Goal: Task Accomplishment & Management: Manage account settings

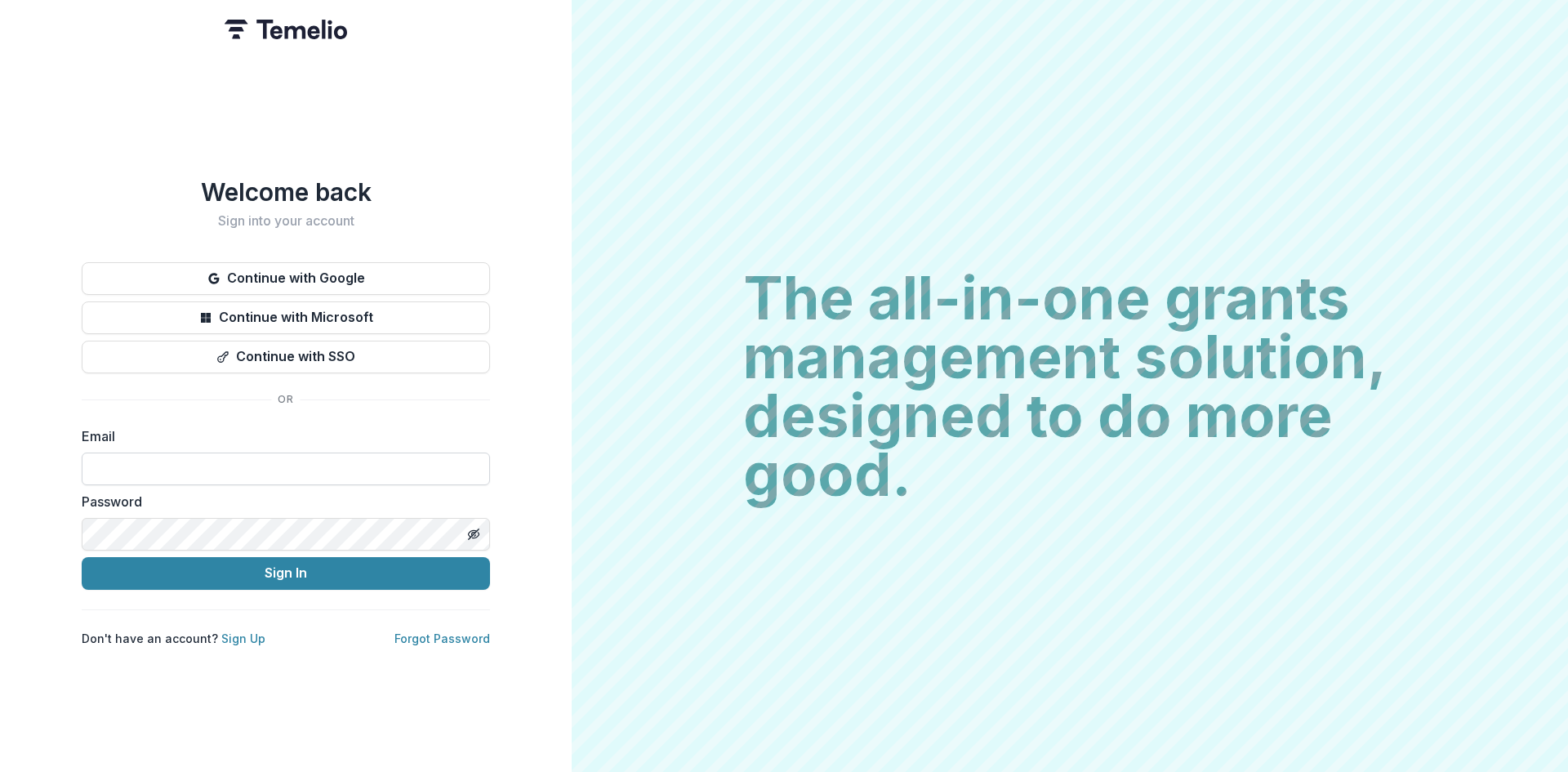
click at [156, 456] on input at bounding box center [285, 469] width 408 height 33
type input "**********"
click at [311, 569] on button "Sign In" at bounding box center [285, 573] width 408 height 33
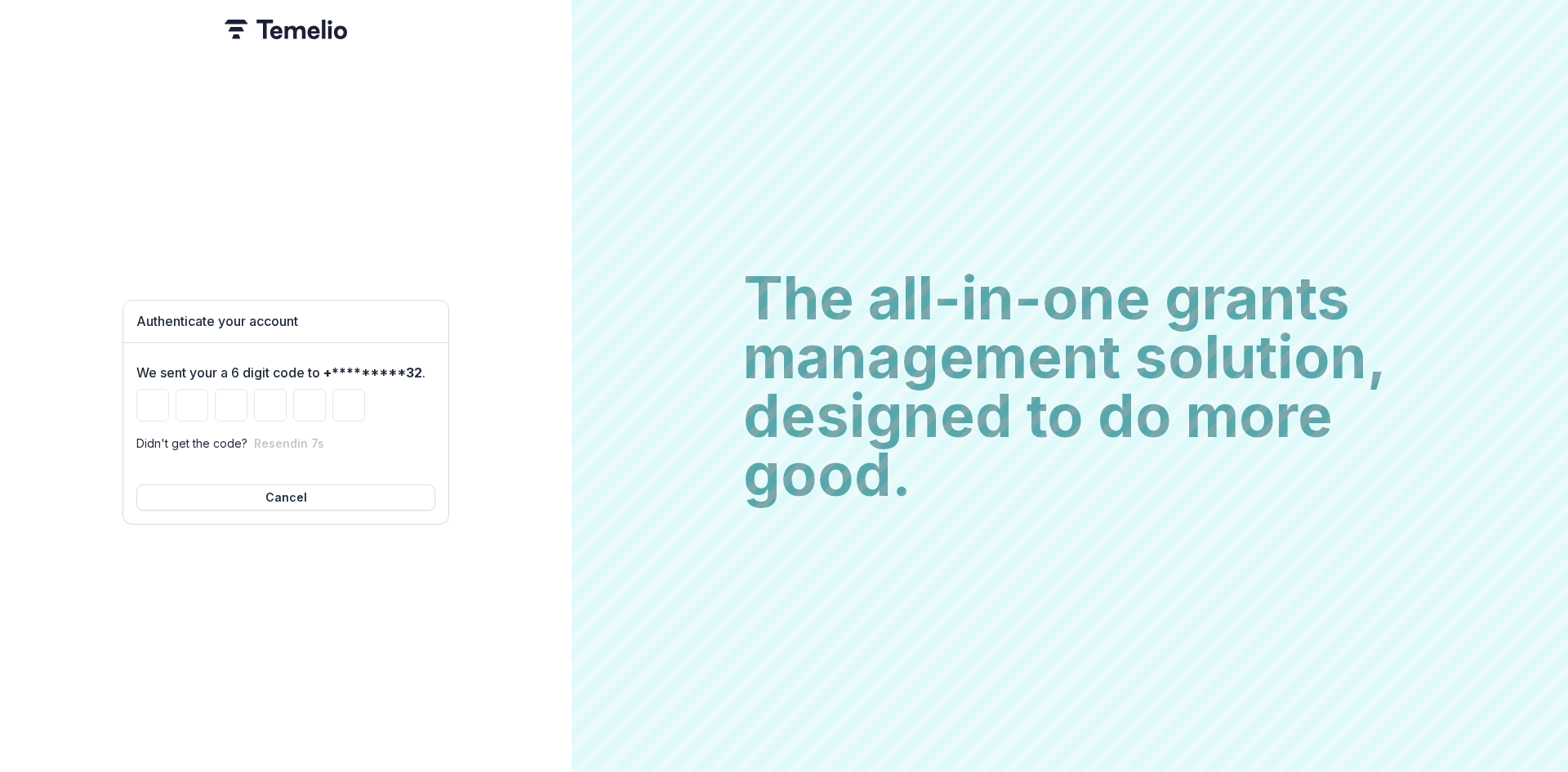
type input "*"
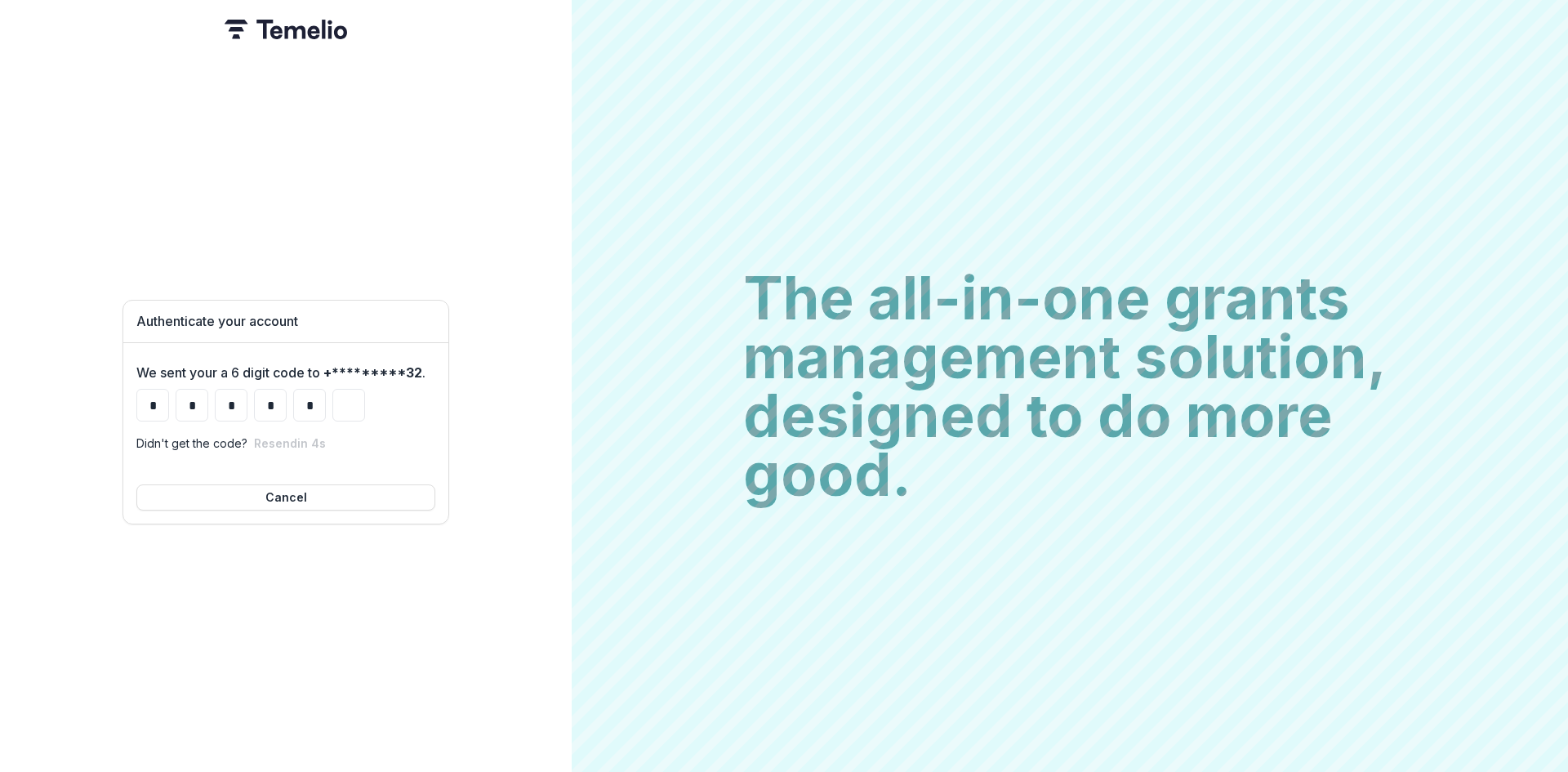
type input "*"
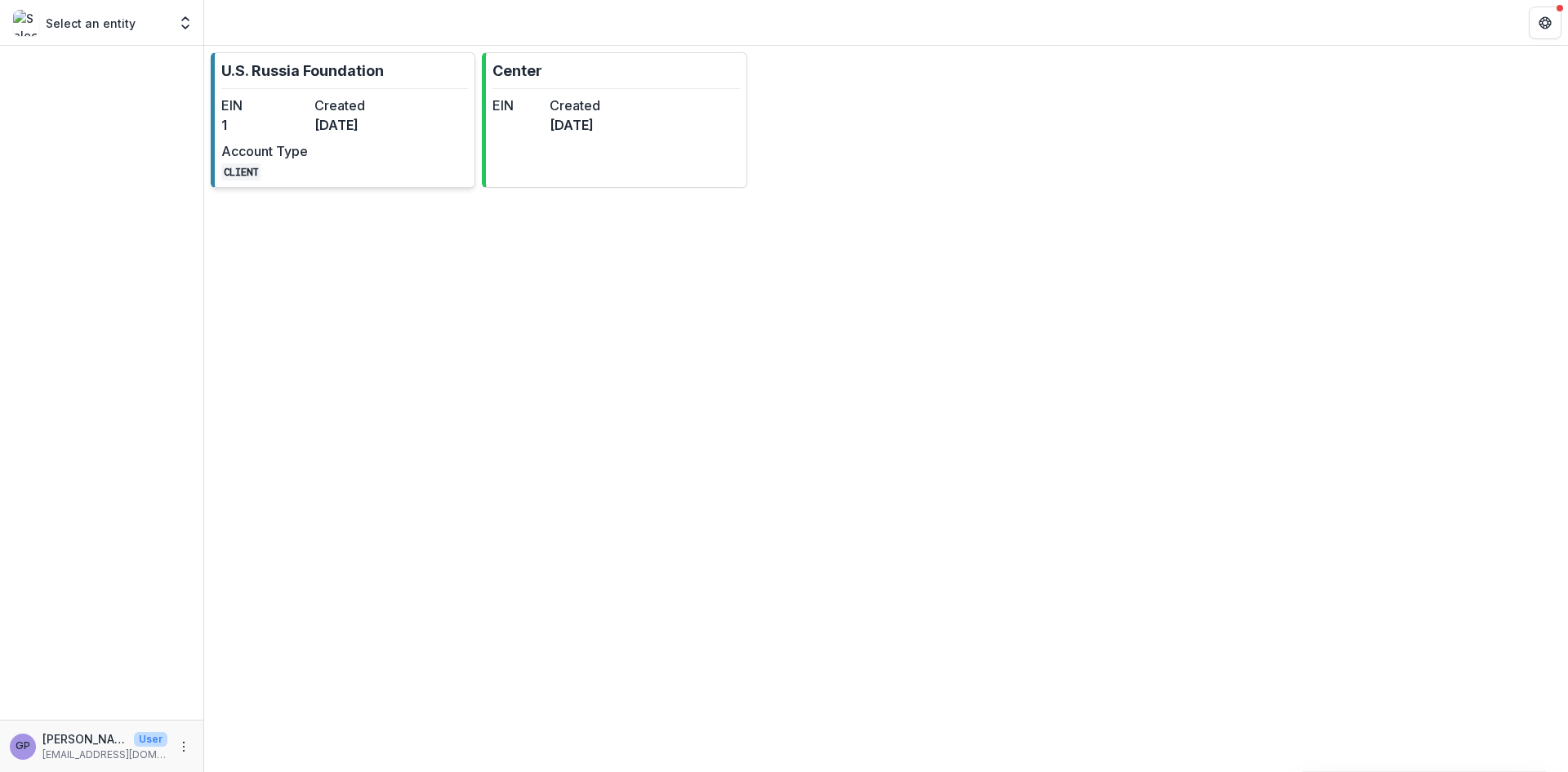
click at [302, 98] on dt "EIN" at bounding box center [264, 106] width 87 height 20
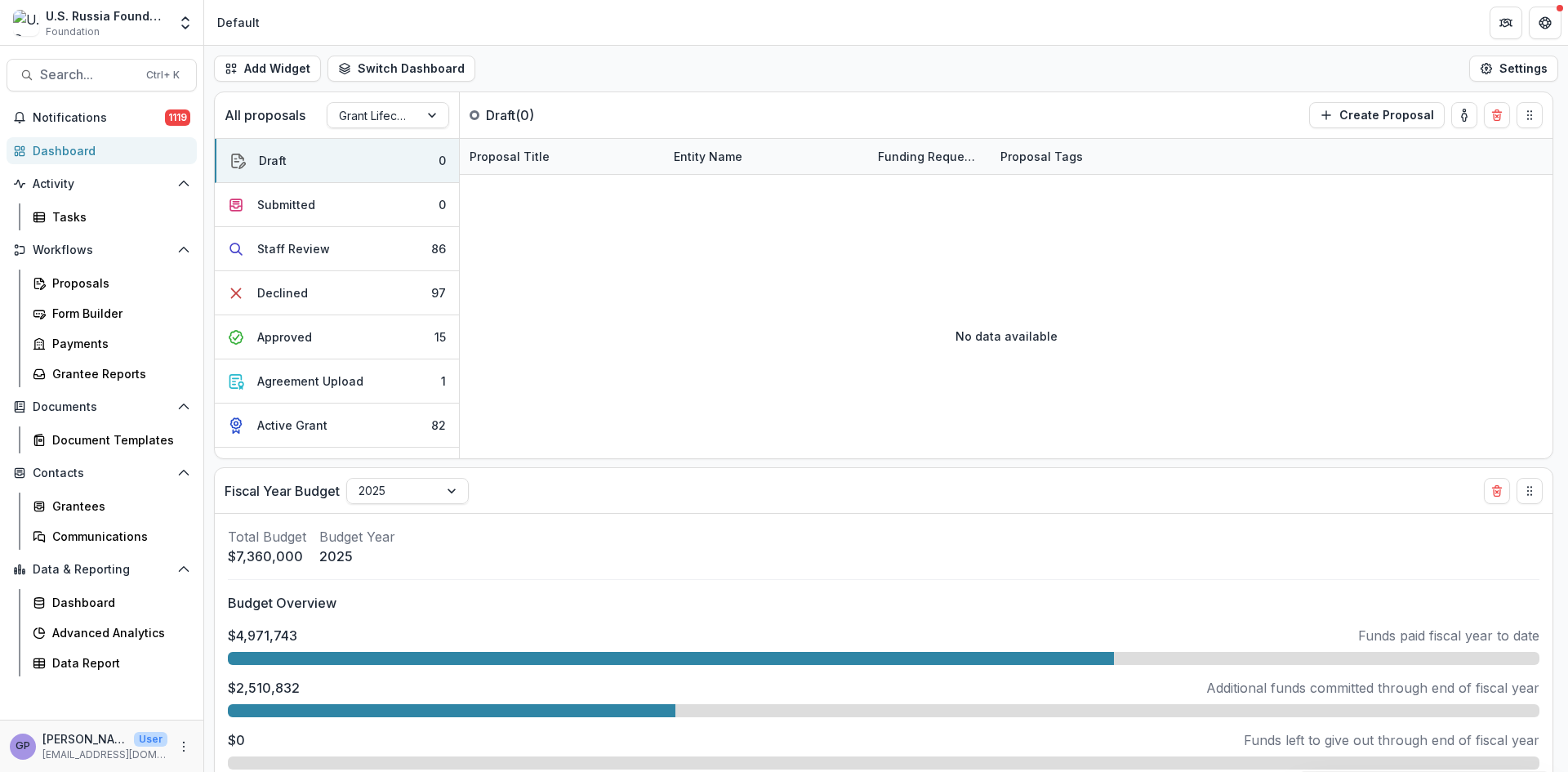
select select "******"
click at [87, 278] on div "Proposals" at bounding box center [117, 283] width 131 height 17
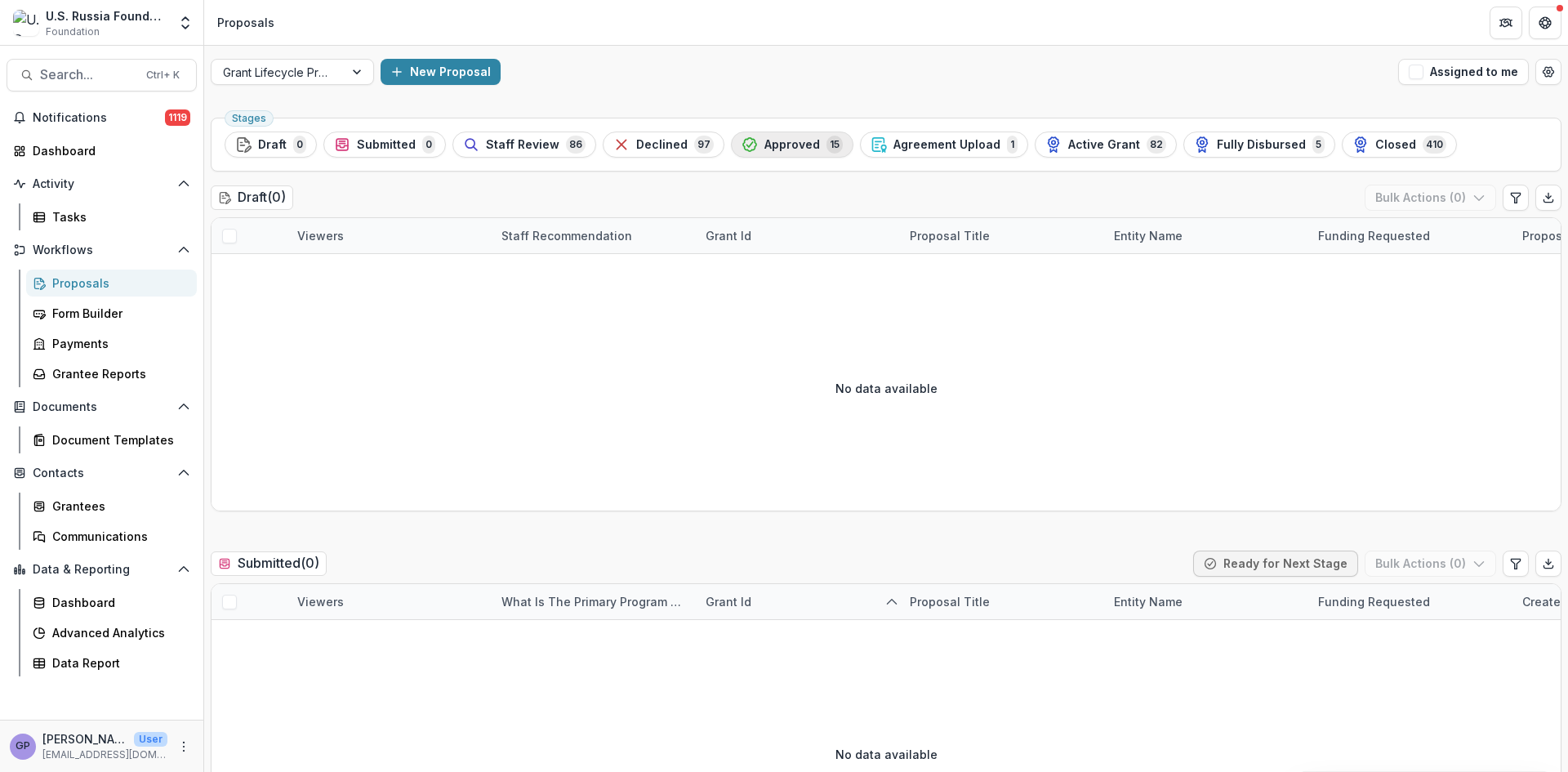
click at [802, 144] on span "Approved" at bounding box center [792, 144] width 55 height 14
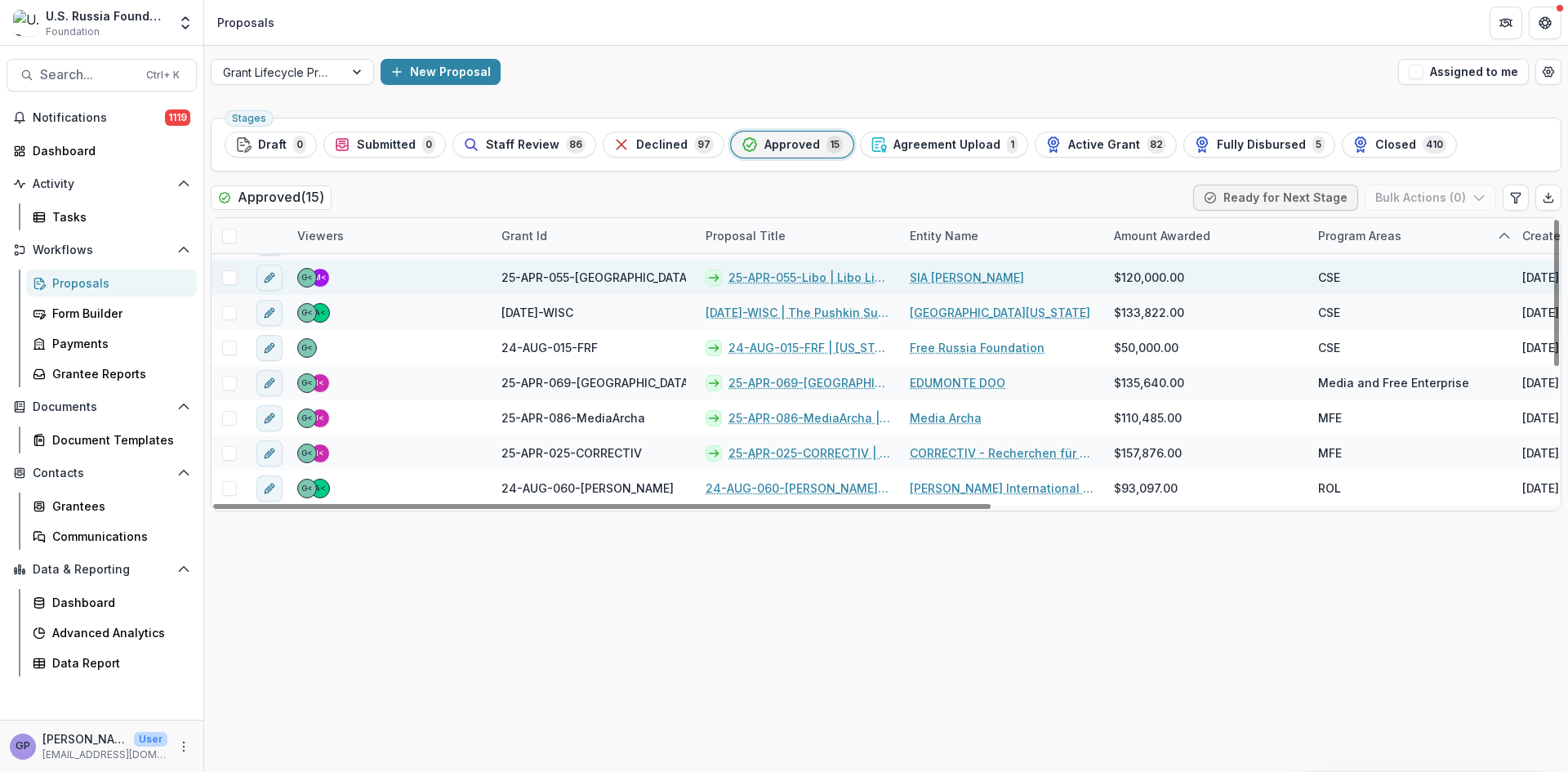
scroll to position [163, 0]
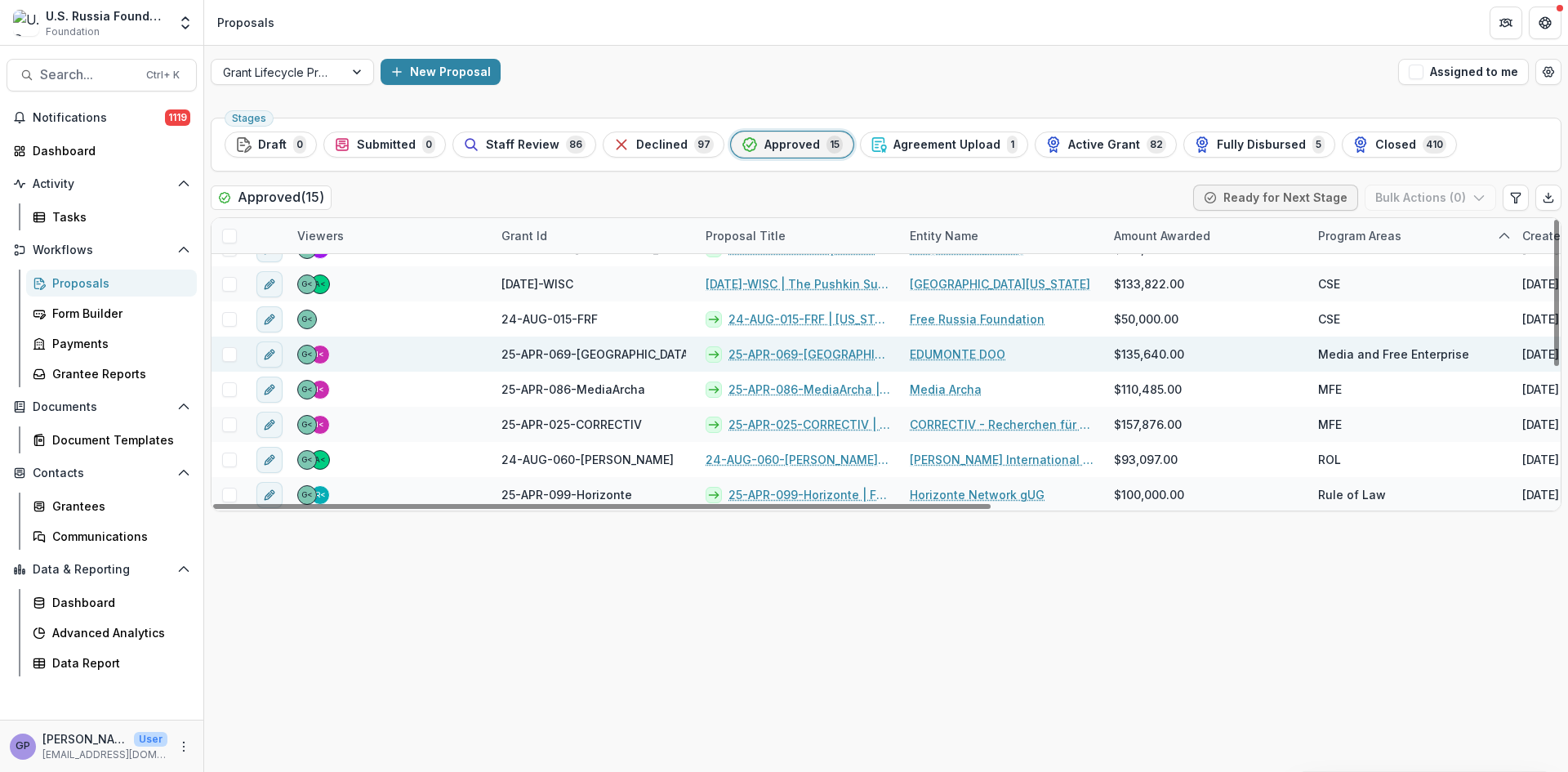
click at [797, 352] on link "25-APR-069-[GEOGRAPHIC_DATA] | Start-Up Hub: Fostering Entrepreneurship and Cul…" at bounding box center [809, 354] width 162 height 17
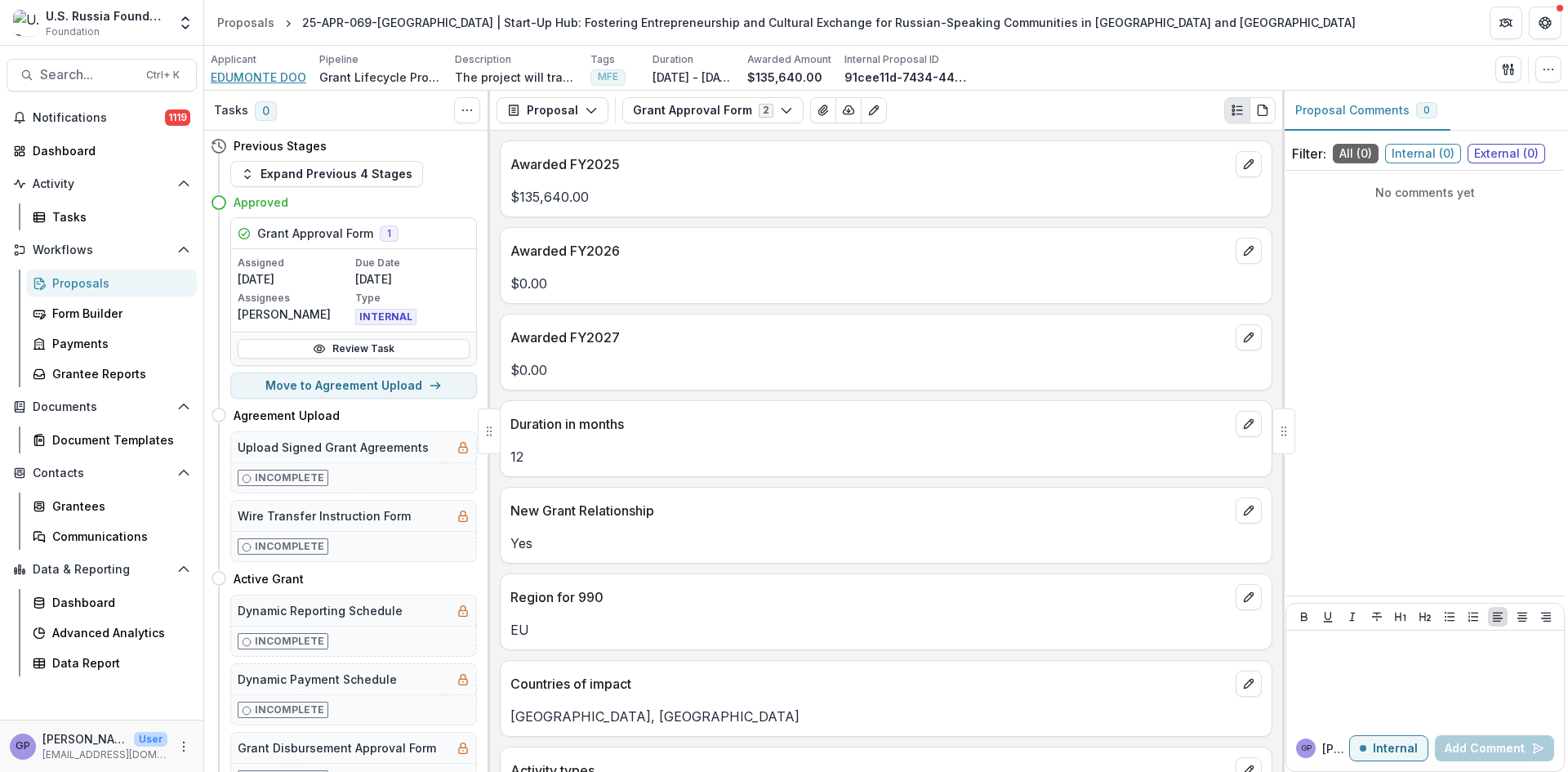
click at [285, 73] on span "EDUMONTE DOO" at bounding box center [259, 77] width 96 height 17
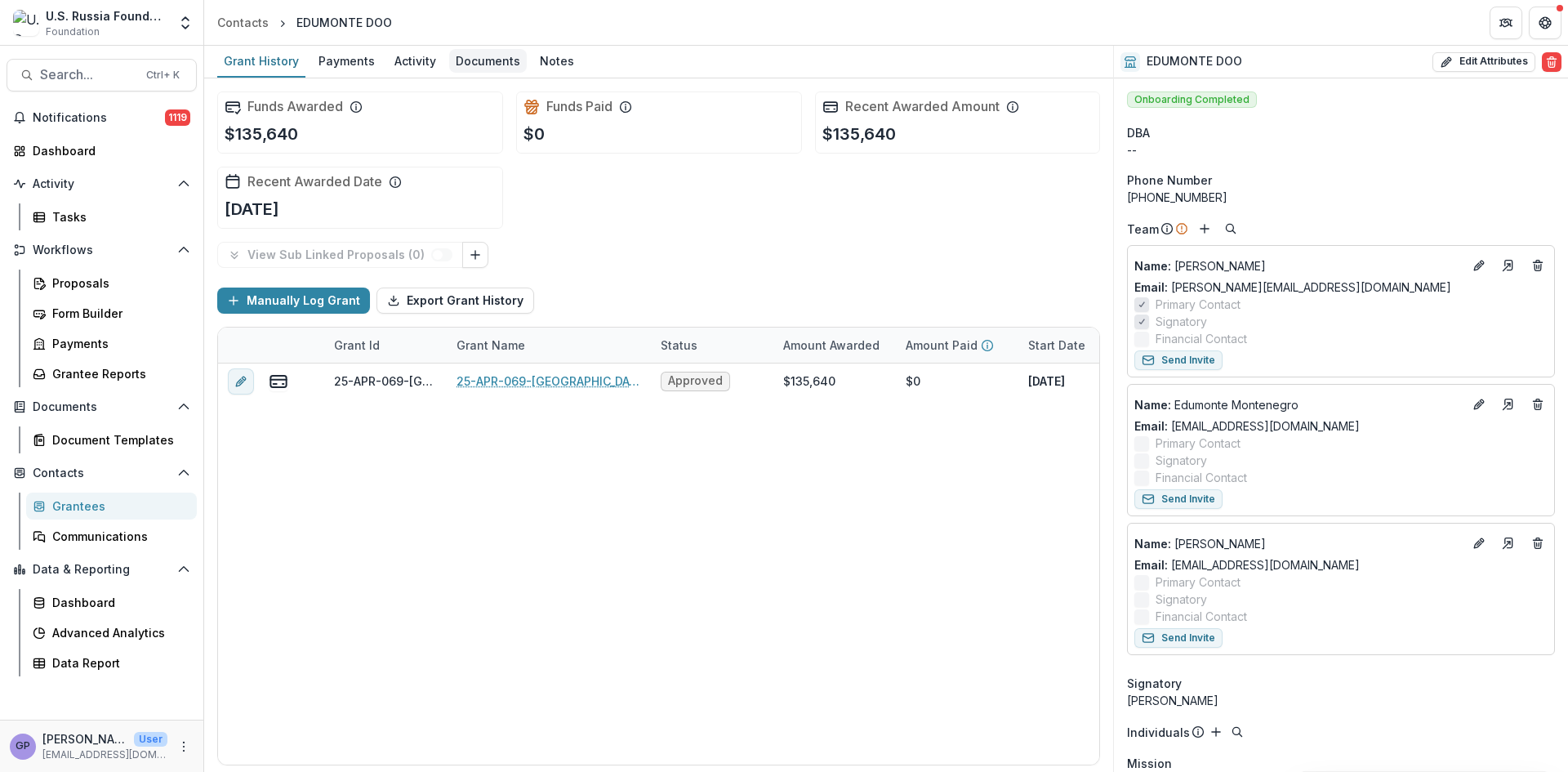
click at [497, 58] on div "Documents" at bounding box center [488, 60] width 78 height 24
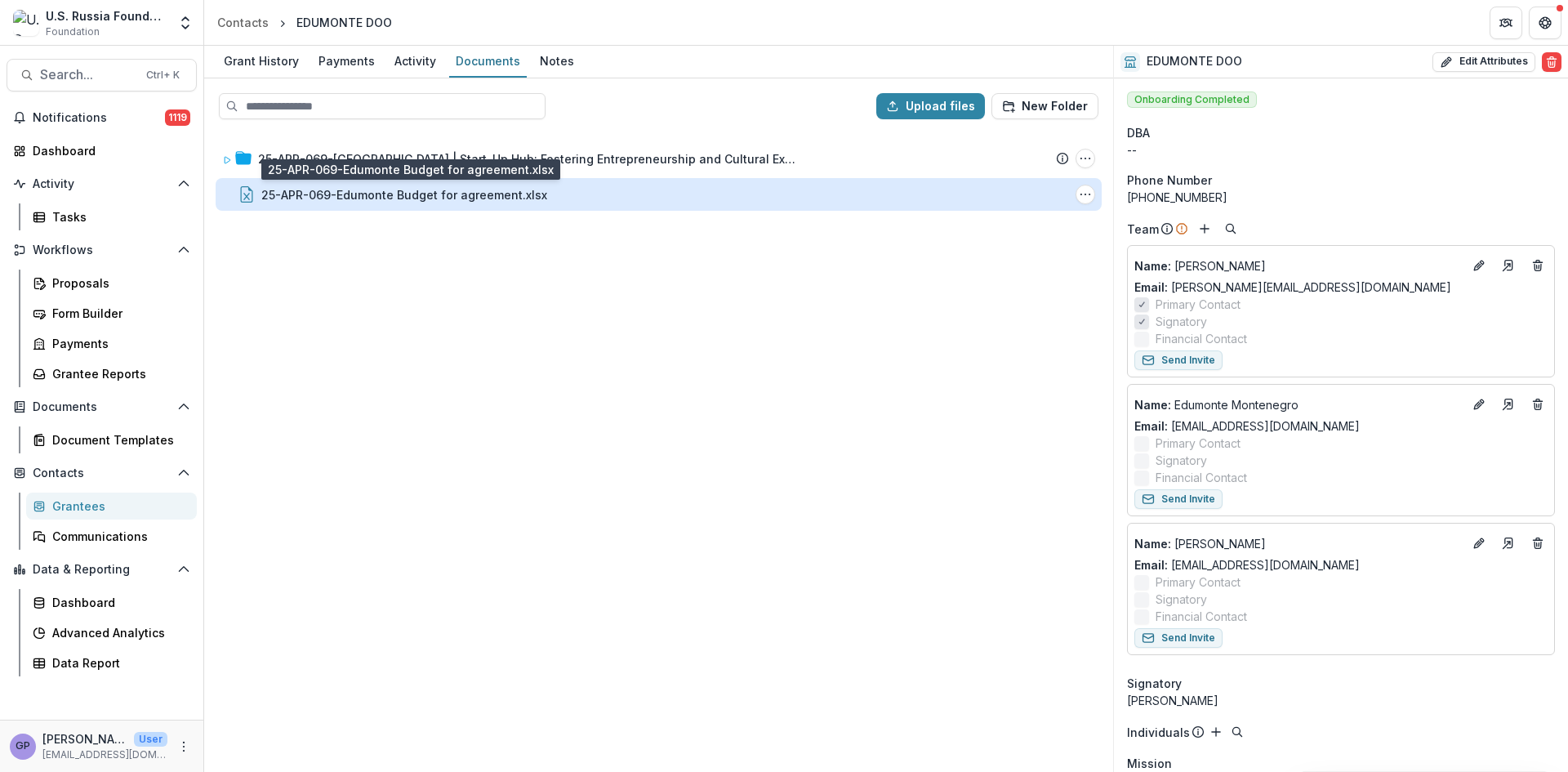
click at [426, 192] on div "25-APR-069-Edumonte Budget for agreement.xlsx" at bounding box center [404, 195] width 286 height 17
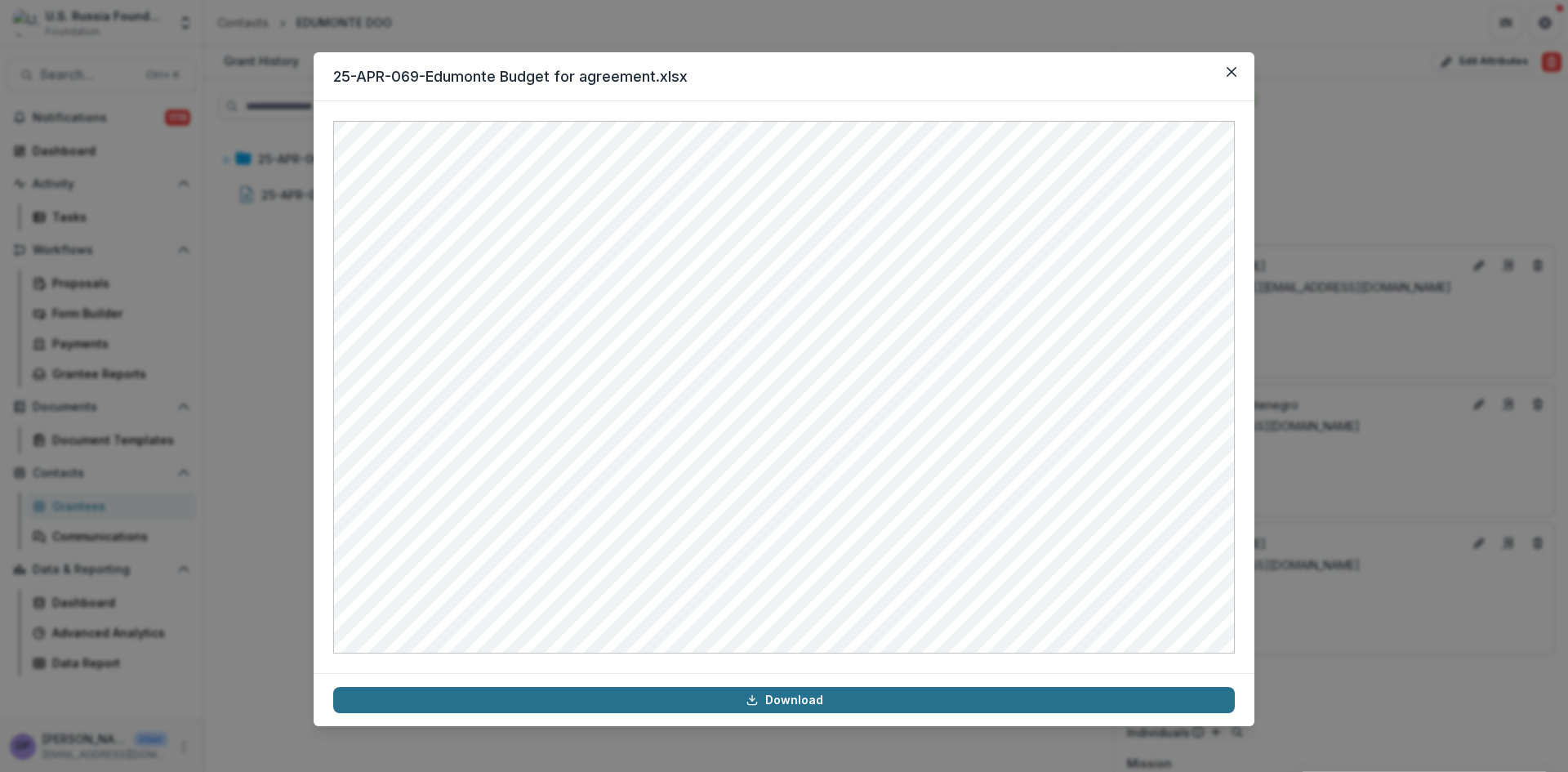
click at [759, 696] on icon at bounding box center [752, 700] width 13 height 13
click at [1231, 69] on icon "Close" at bounding box center [1231, 72] width 10 height 10
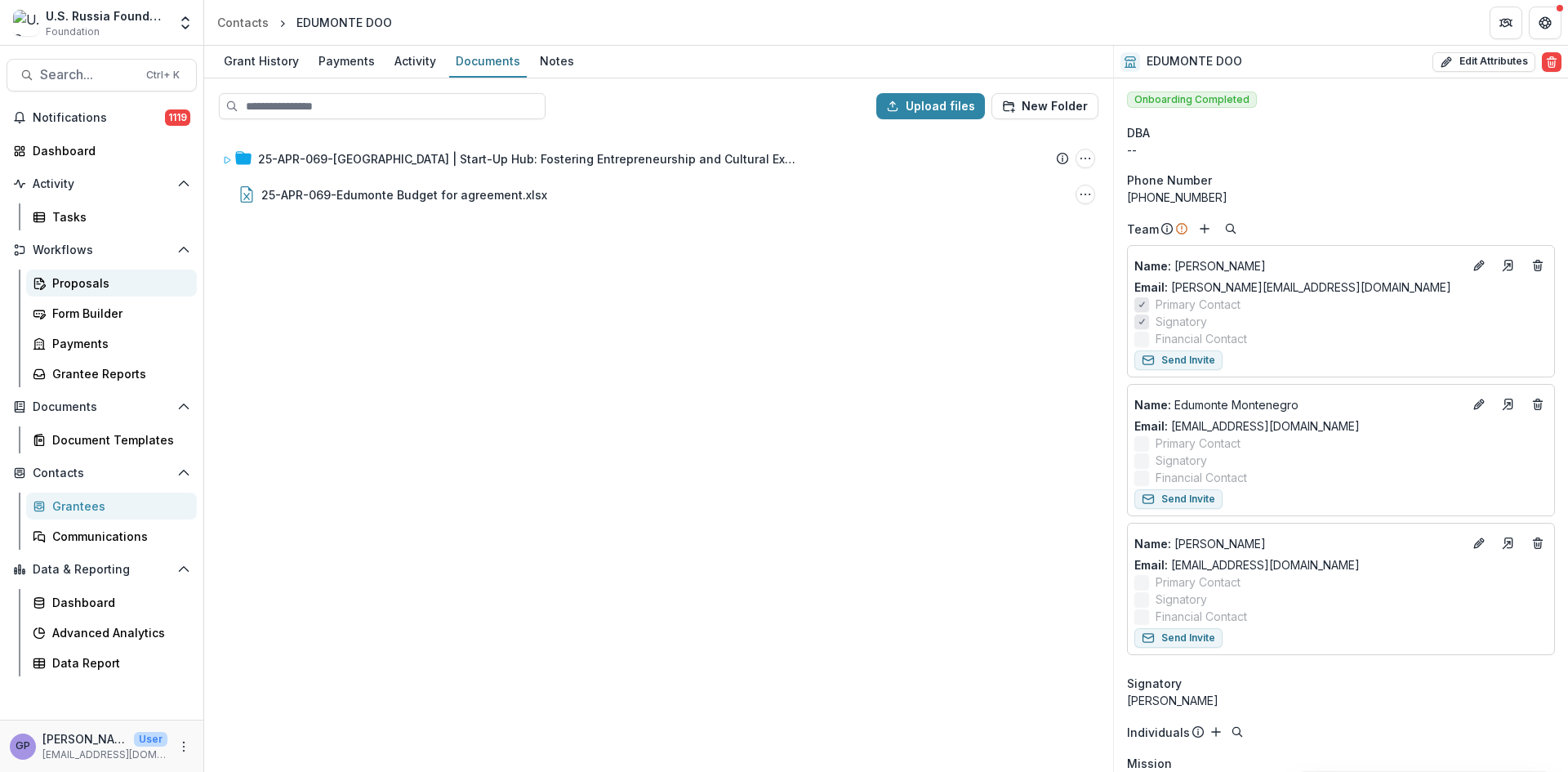
click at [74, 283] on div "Proposals" at bounding box center [117, 283] width 131 height 17
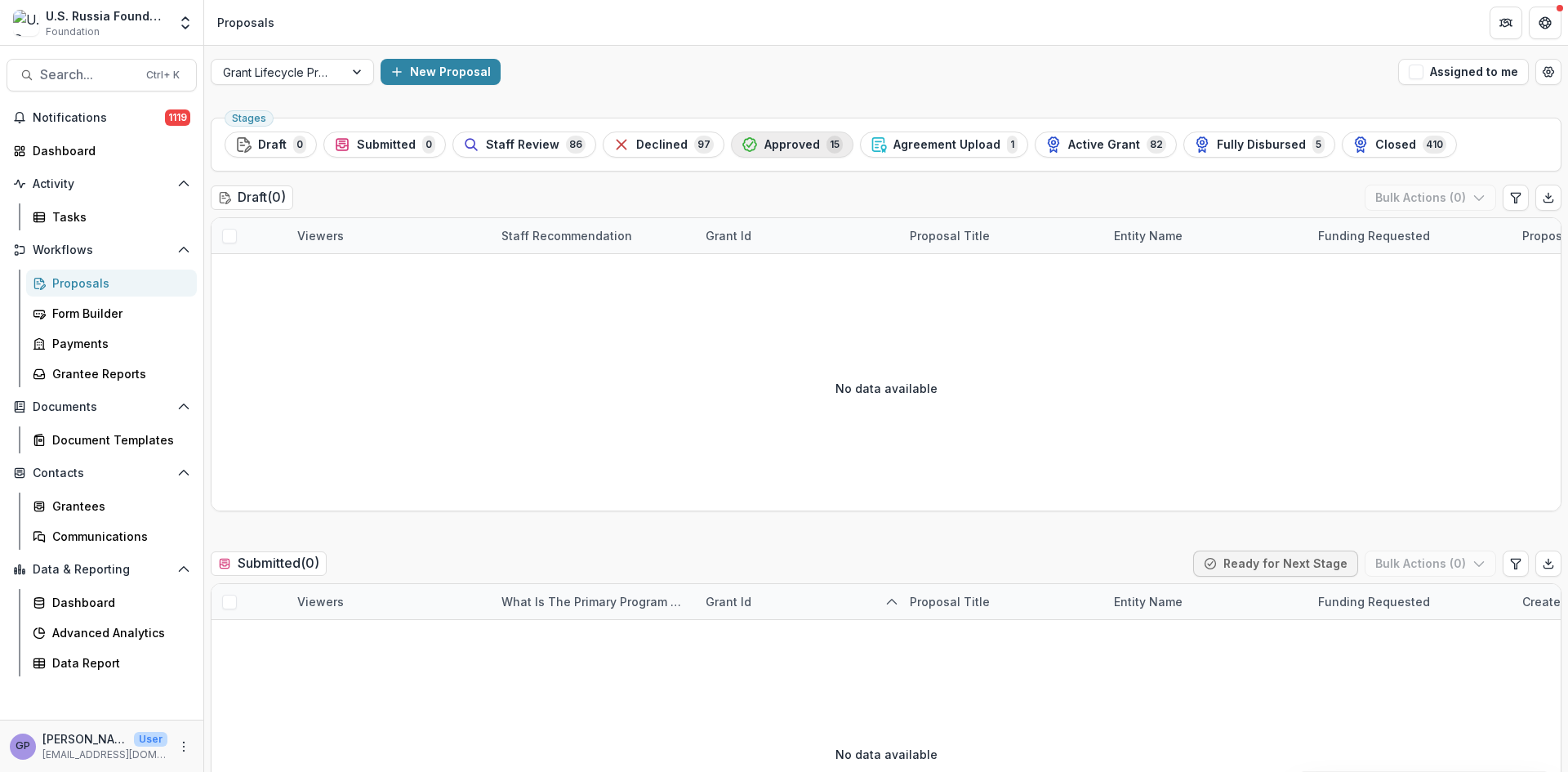
click at [784, 146] on span "Approved" at bounding box center [792, 144] width 55 height 14
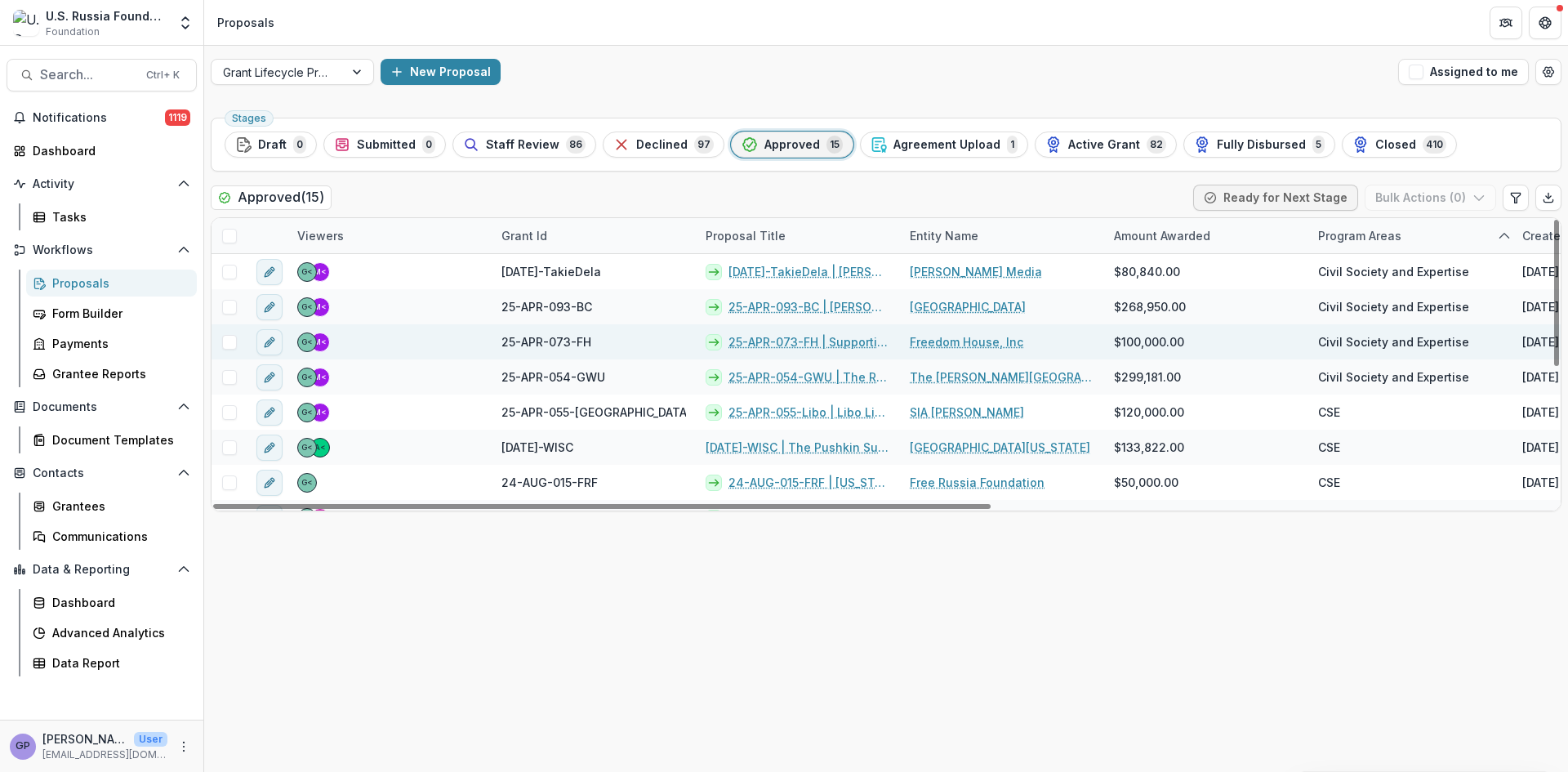
click at [785, 336] on link "25-APR-073-FH | Supporting Relocated Civic Activists" at bounding box center [809, 341] width 162 height 17
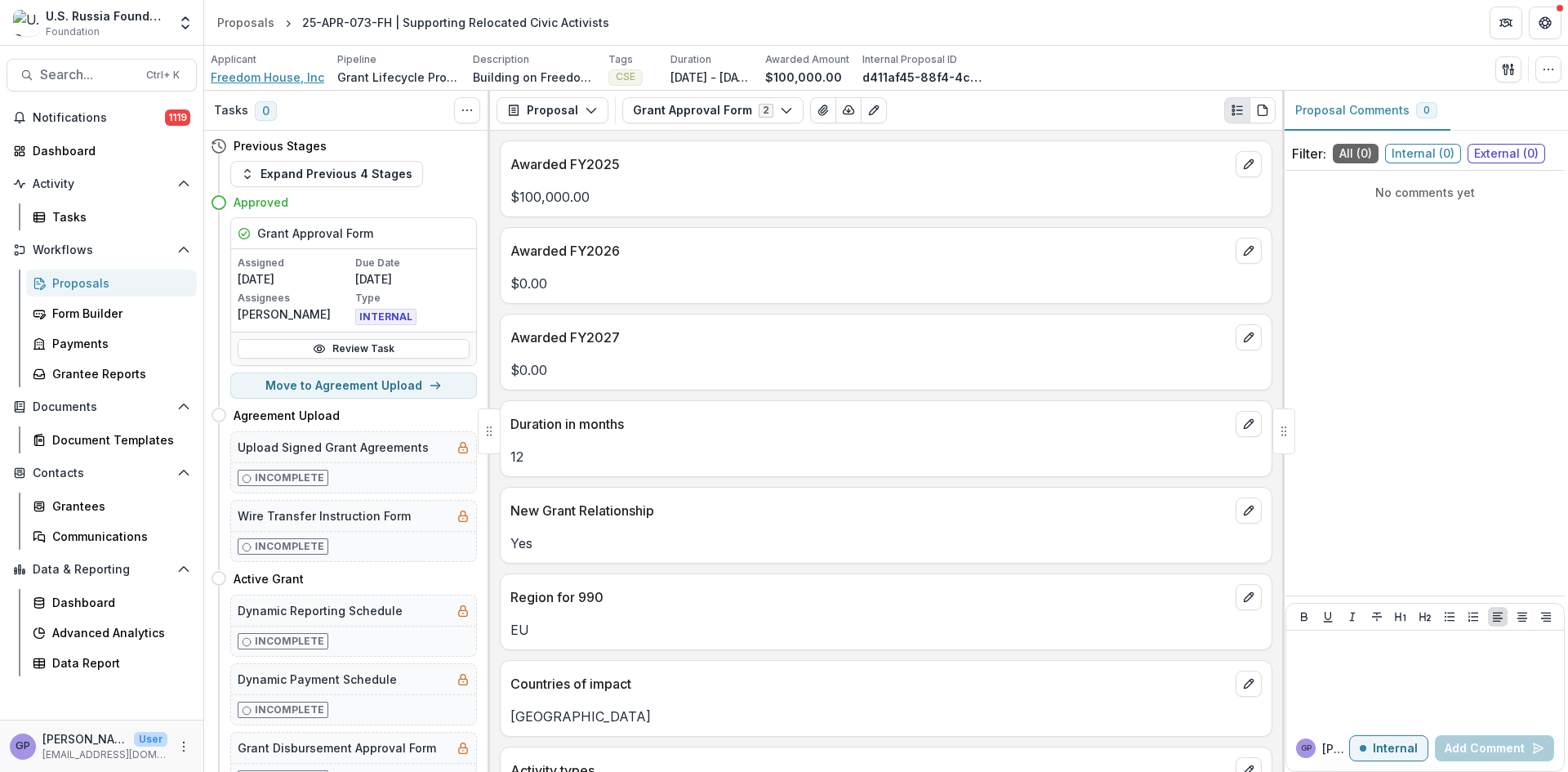
click at [234, 76] on span "Freedom House, Inc" at bounding box center [268, 77] width 114 height 17
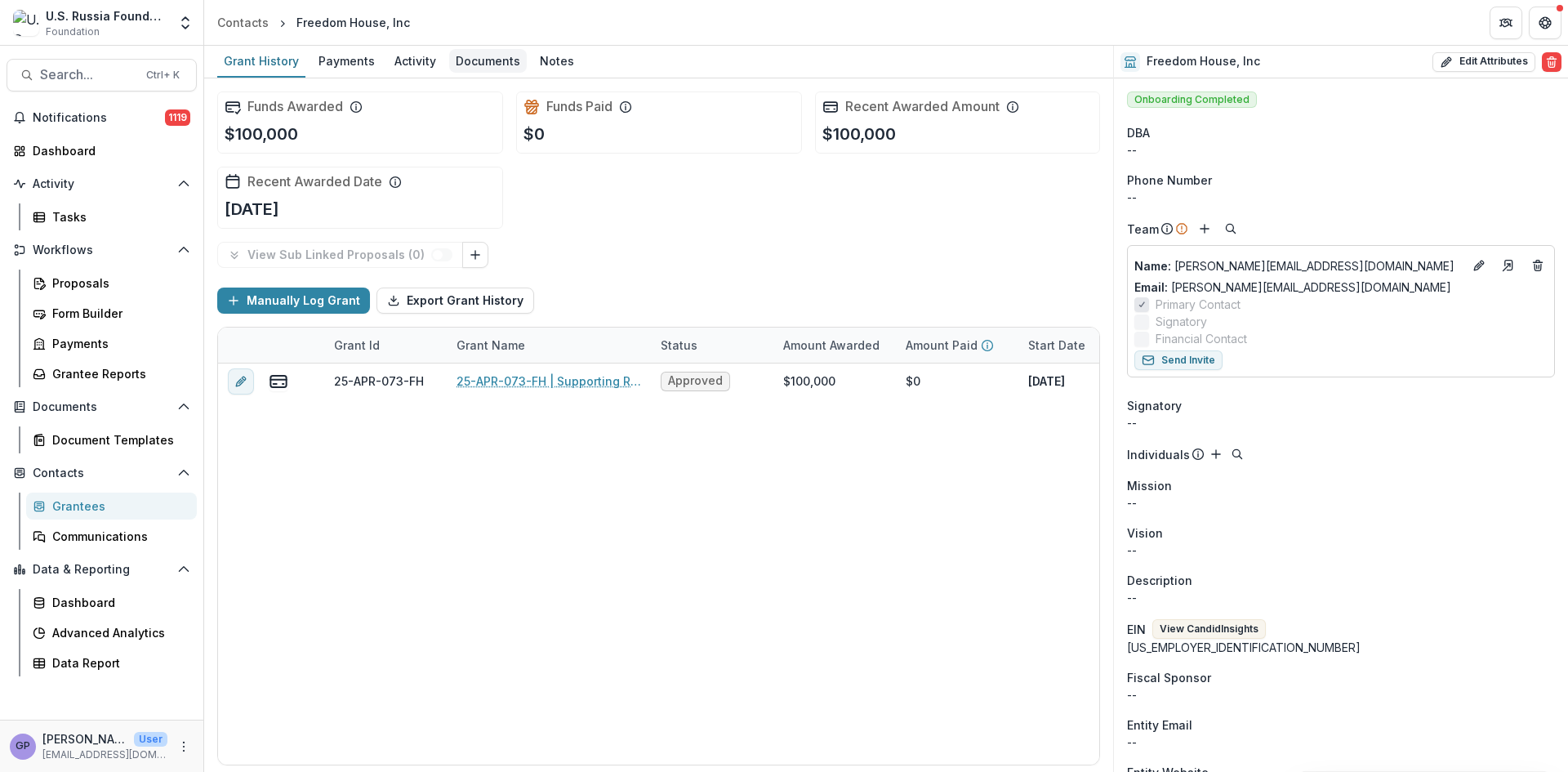
click at [489, 57] on div "Documents" at bounding box center [488, 60] width 78 height 24
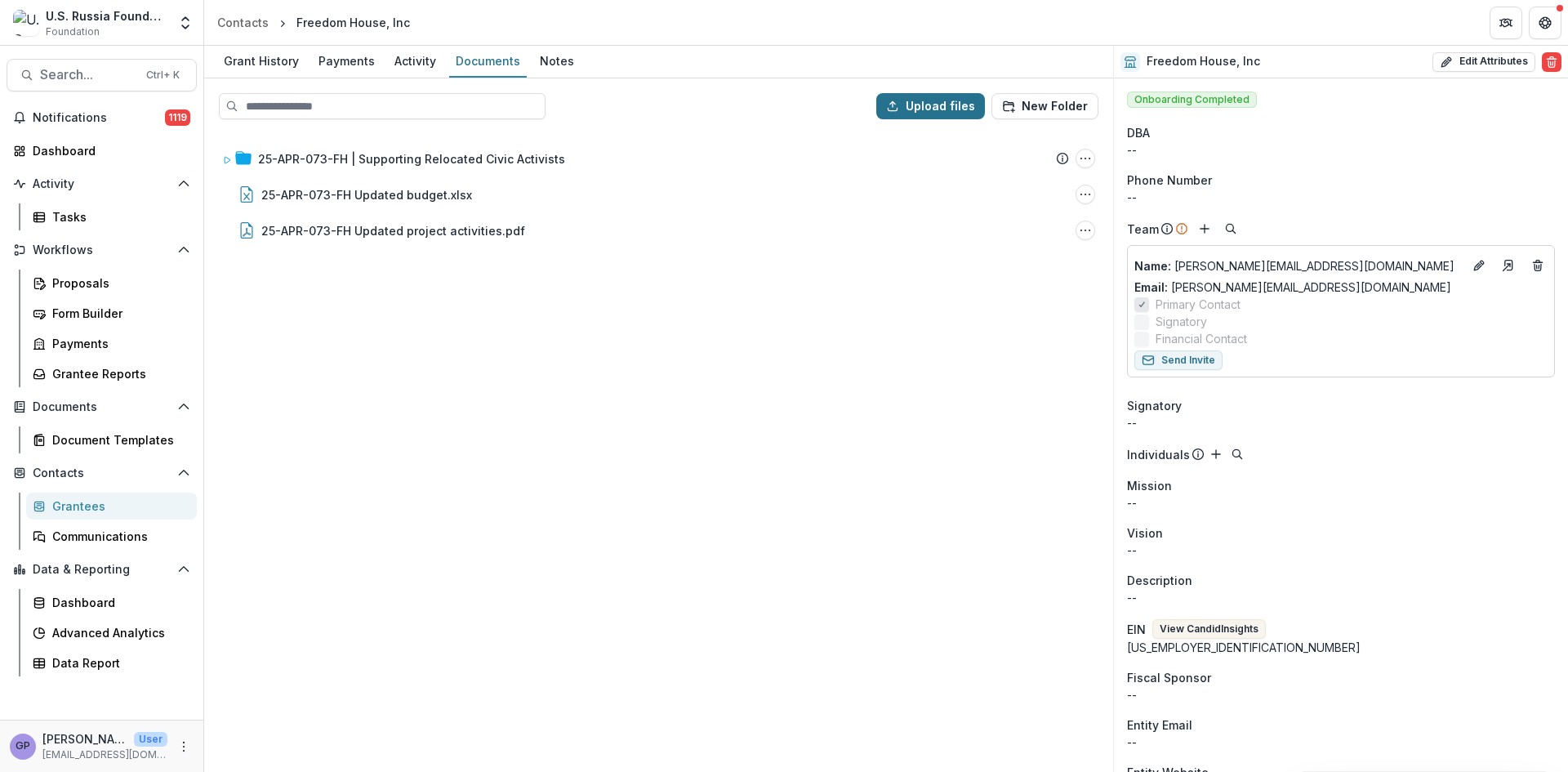
click at [950, 106] on button "Upload files" at bounding box center [931, 106] width 109 height 26
type input "**********"
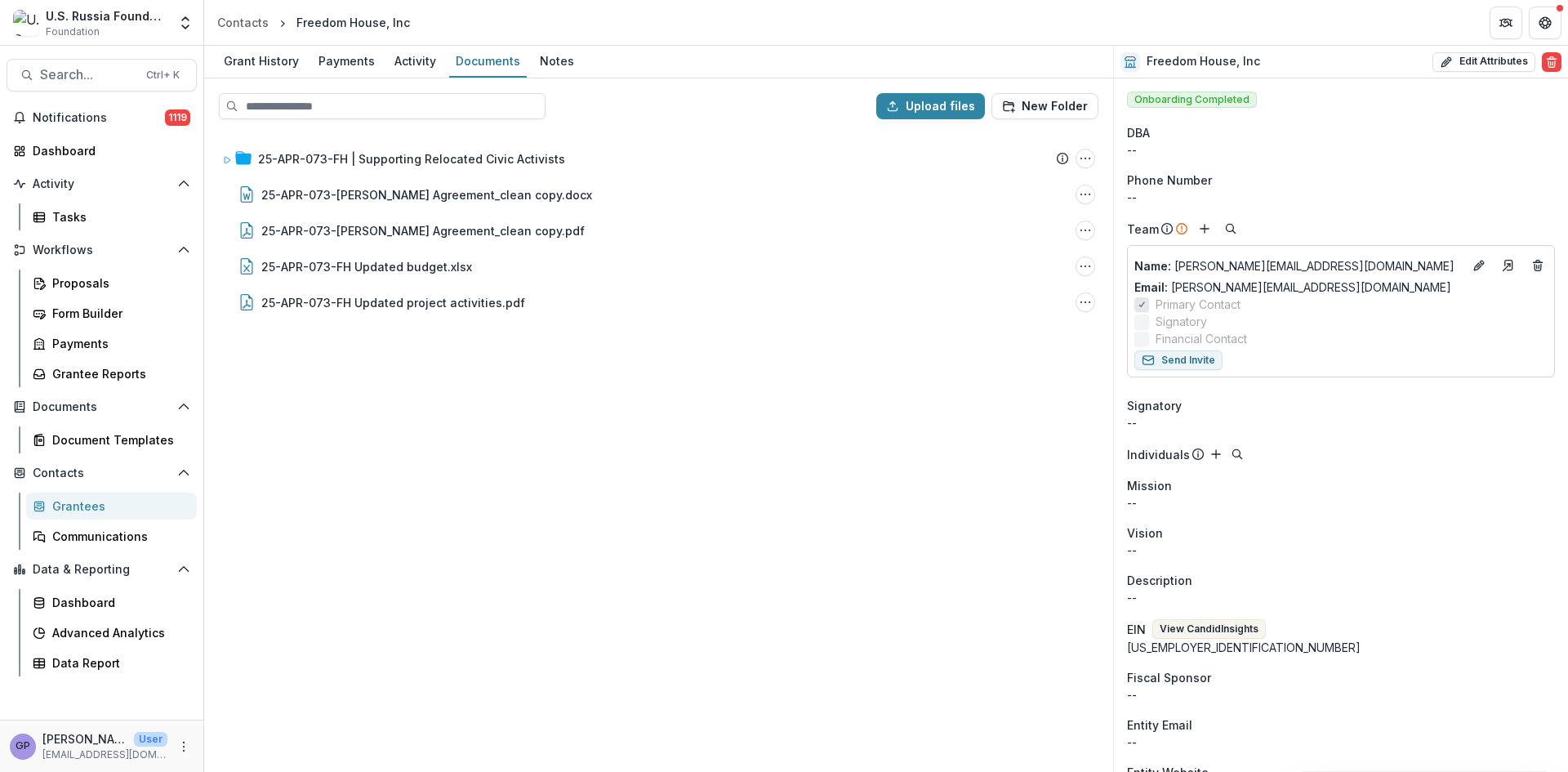
click at [368, 613] on div "25-APR-073-FH | Supporting Relocated Civic Activists Submission Temelio Proposa…" at bounding box center [659, 450] width 906 height 638
click at [73, 278] on div "Proposals" at bounding box center [117, 283] width 131 height 17
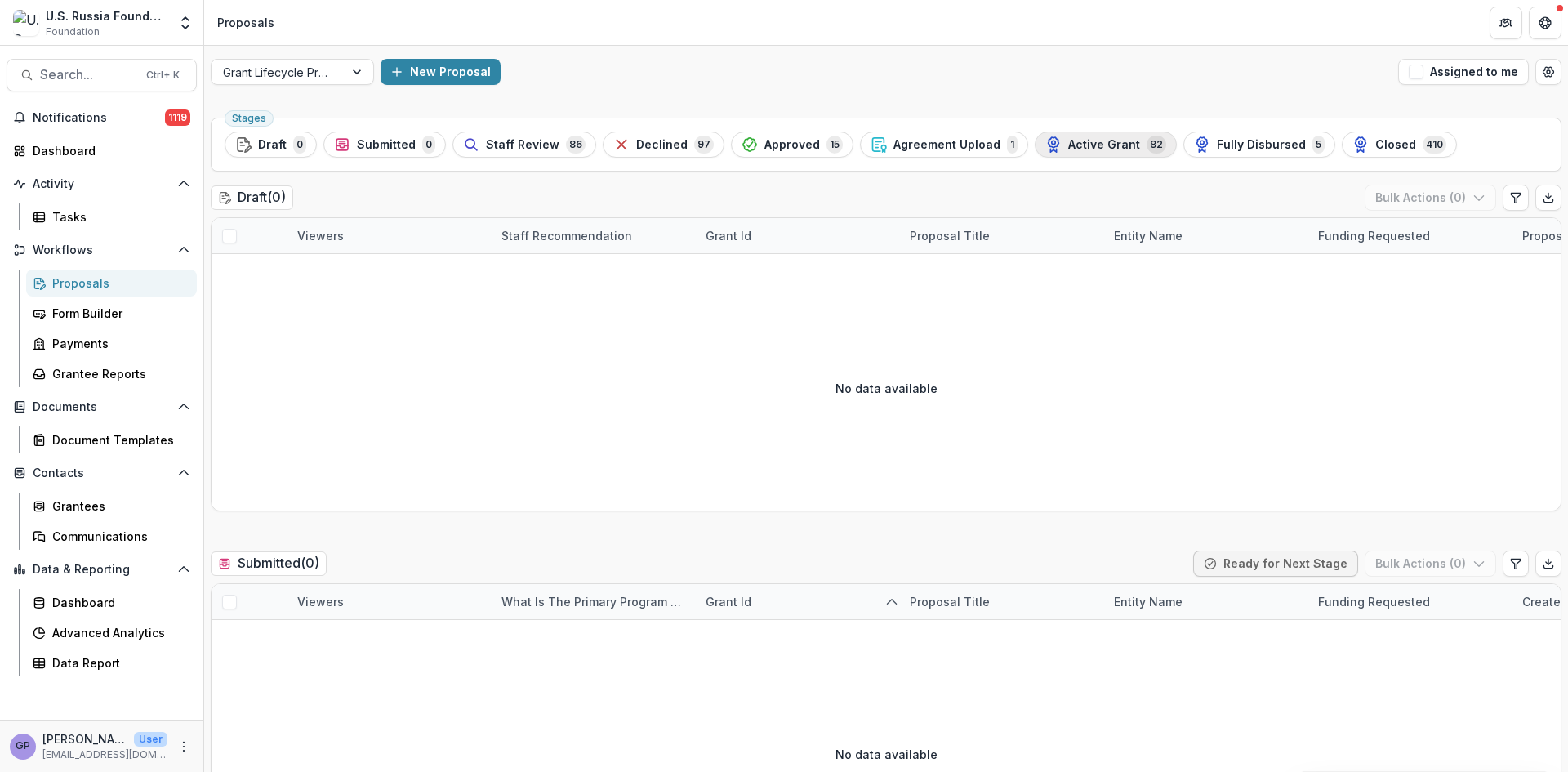
click at [1112, 139] on span "Active Grant" at bounding box center [1104, 144] width 72 height 14
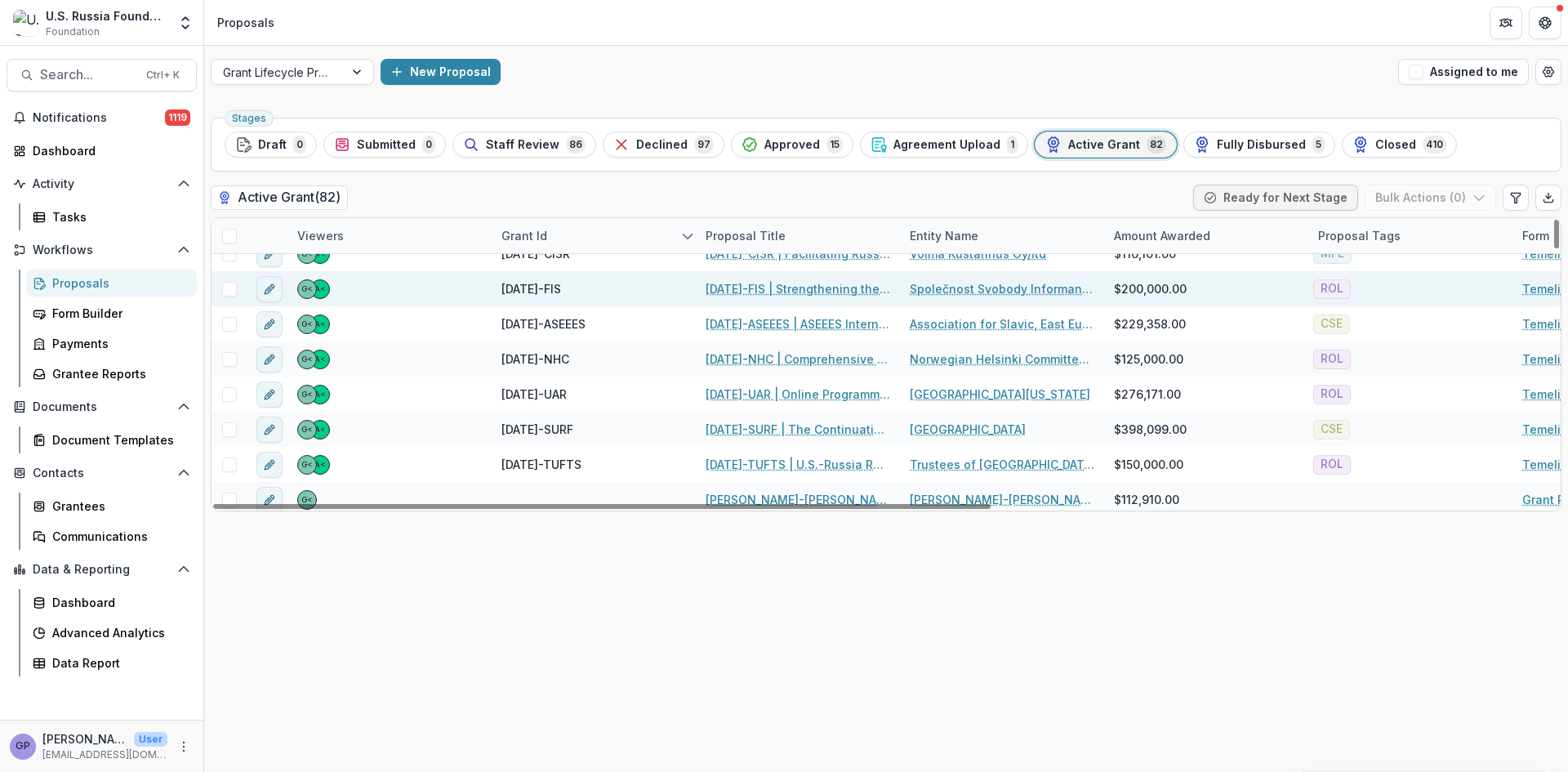
scroll to position [2624, 0]
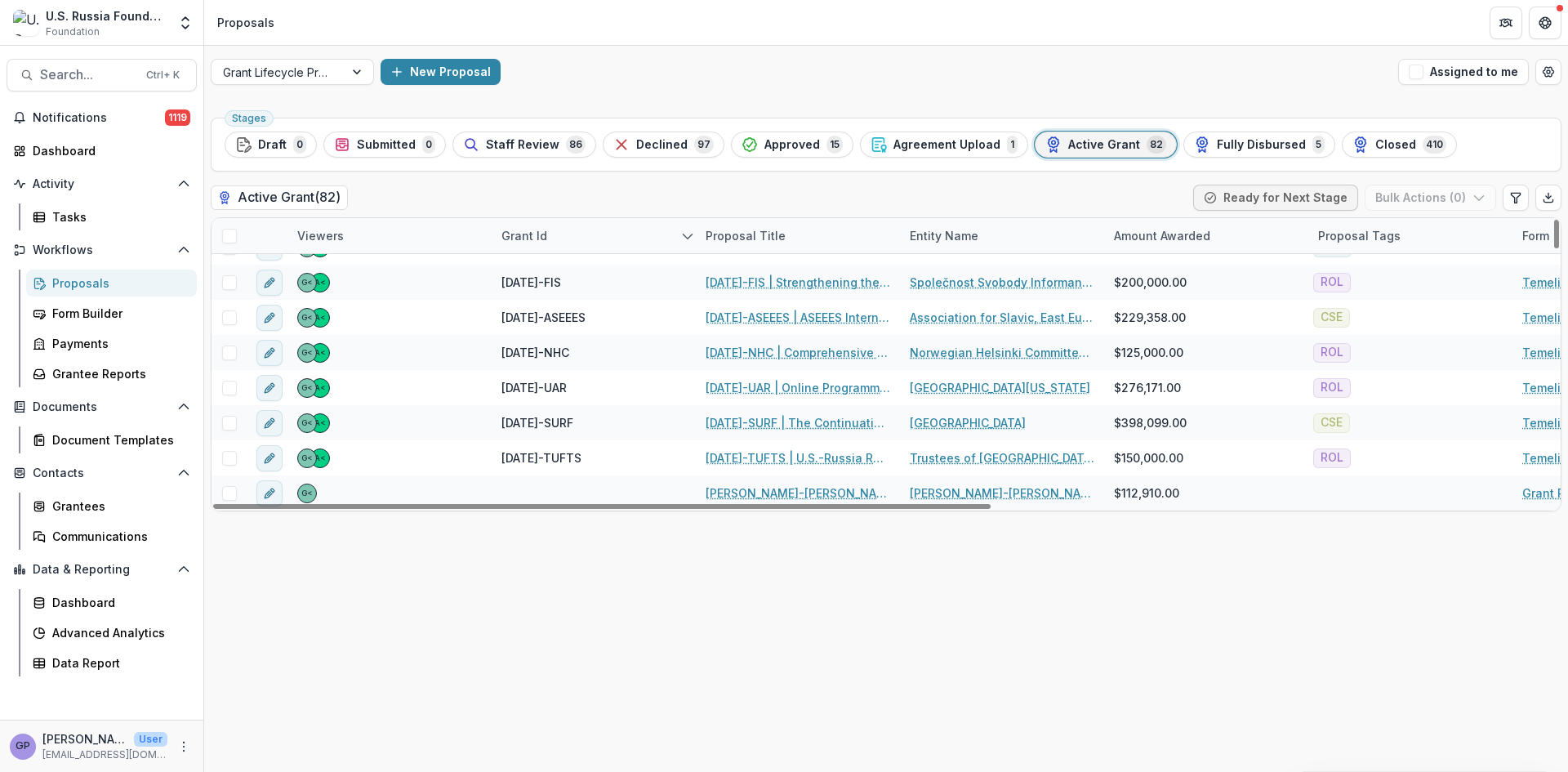
click at [524, 233] on div "Grant Id" at bounding box center [524, 235] width 65 height 17
click at [538, 304] on span "Sort Ascending" at bounding box center [567, 306] width 87 height 14
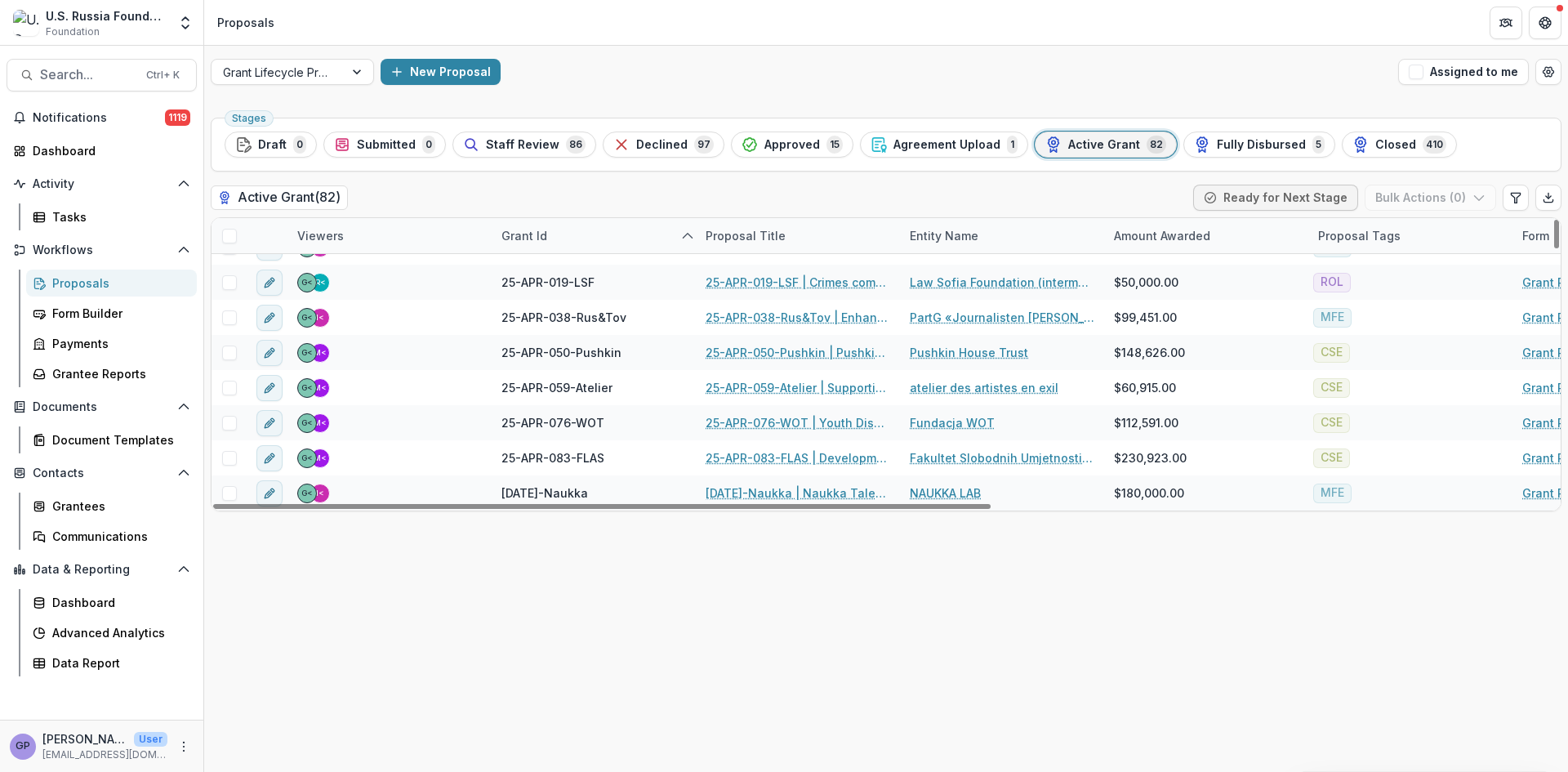
click at [939, 597] on div "Stages Draft 0 Submitted 0 Staff Review 86 Declined 97 Approved 15 Agreement Up…" at bounding box center [887, 441] width 1364 height 661
click at [521, 231] on div "Grant Id" at bounding box center [524, 235] width 65 height 17
click at [548, 329] on span "Sort Descending" at bounding box center [572, 336] width 95 height 14
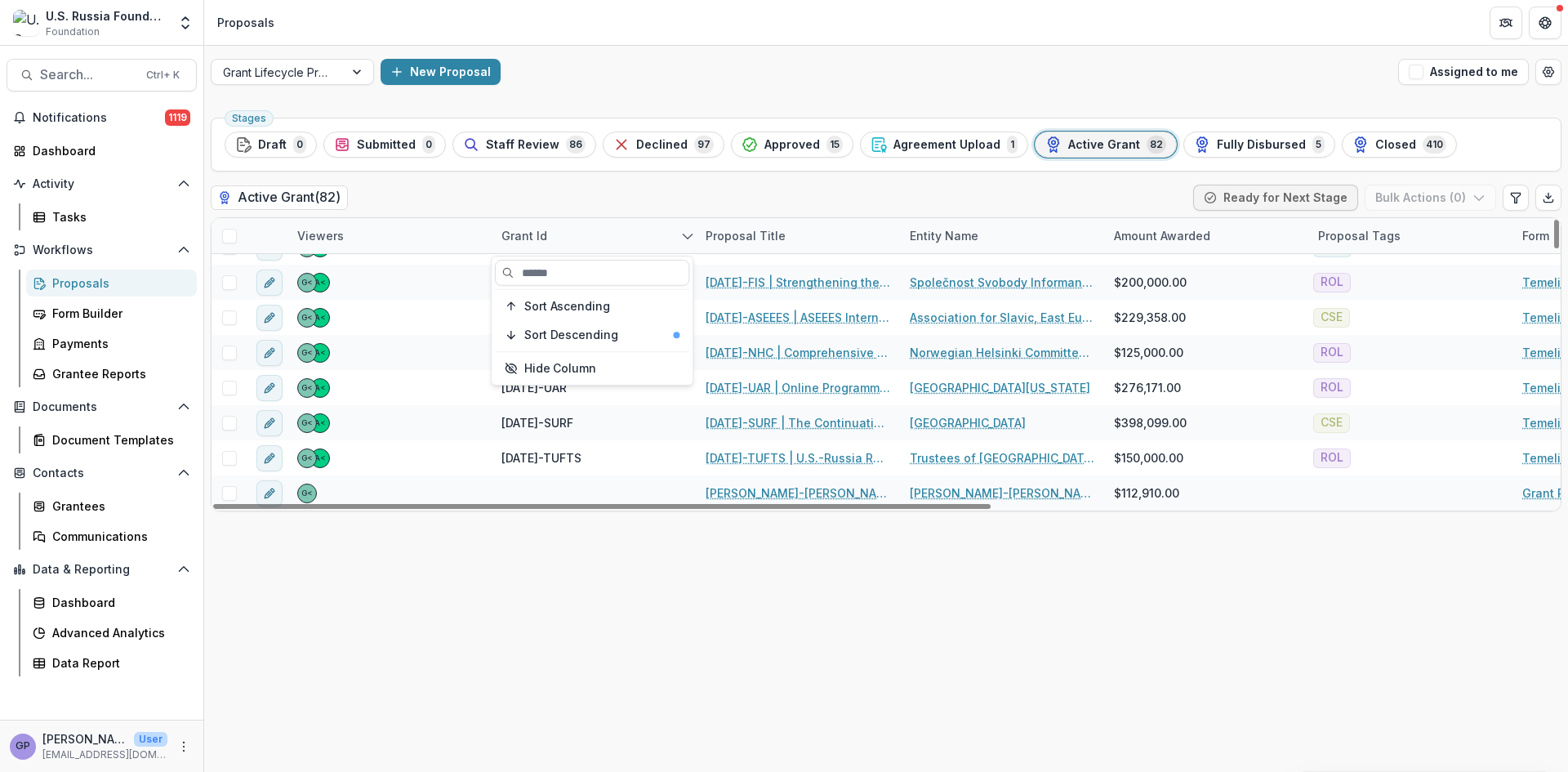
drag, startPoint x: 798, startPoint y: 613, endPoint x: 796, endPoint y: 600, distance: 13.2
click at [798, 612] on div "Stages Draft 0 Submitted 0 Staff Review 86 Declined 97 Approved 15 Agreement Up…" at bounding box center [887, 441] width 1364 height 661
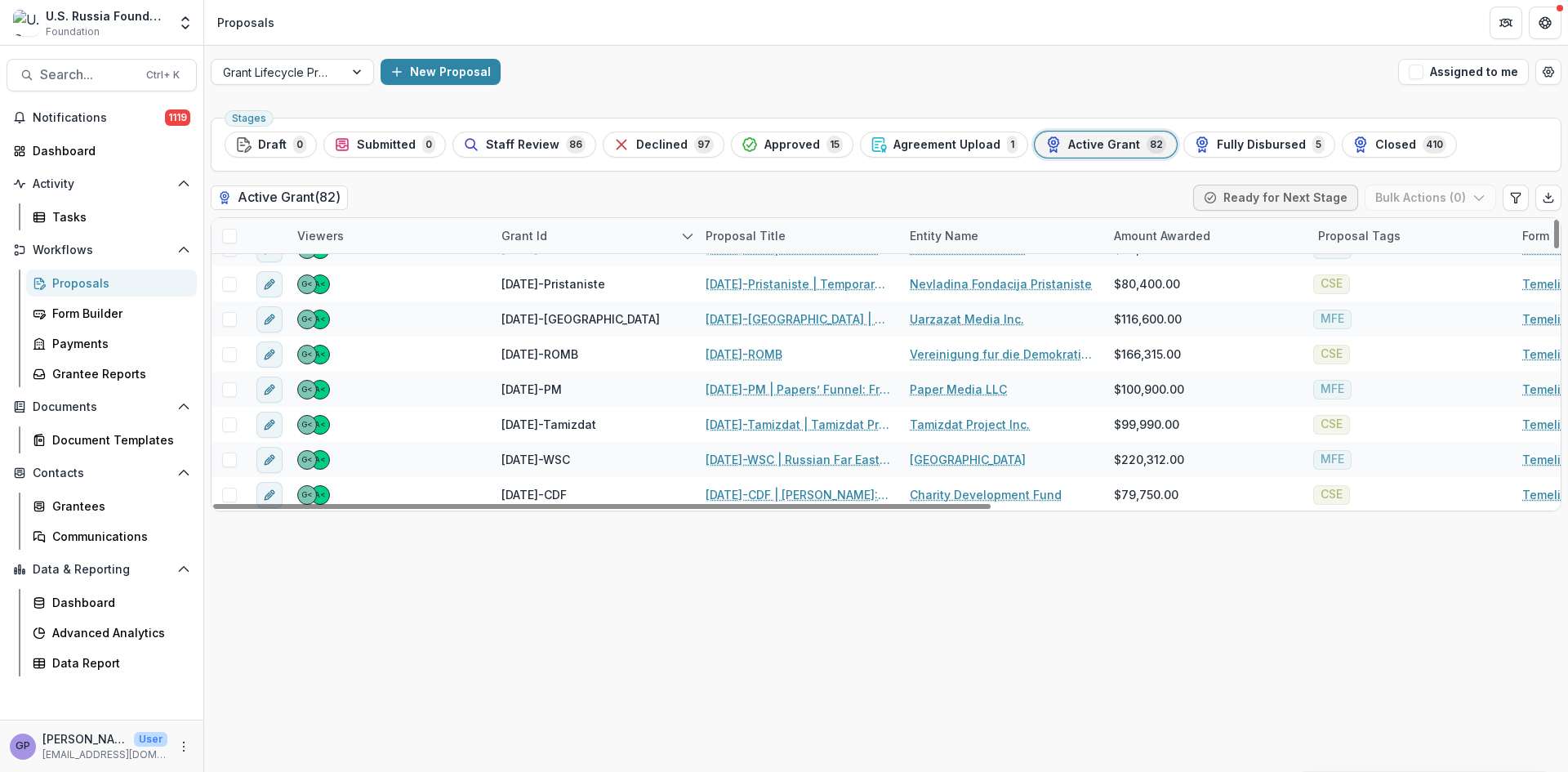
scroll to position [1834, 0]
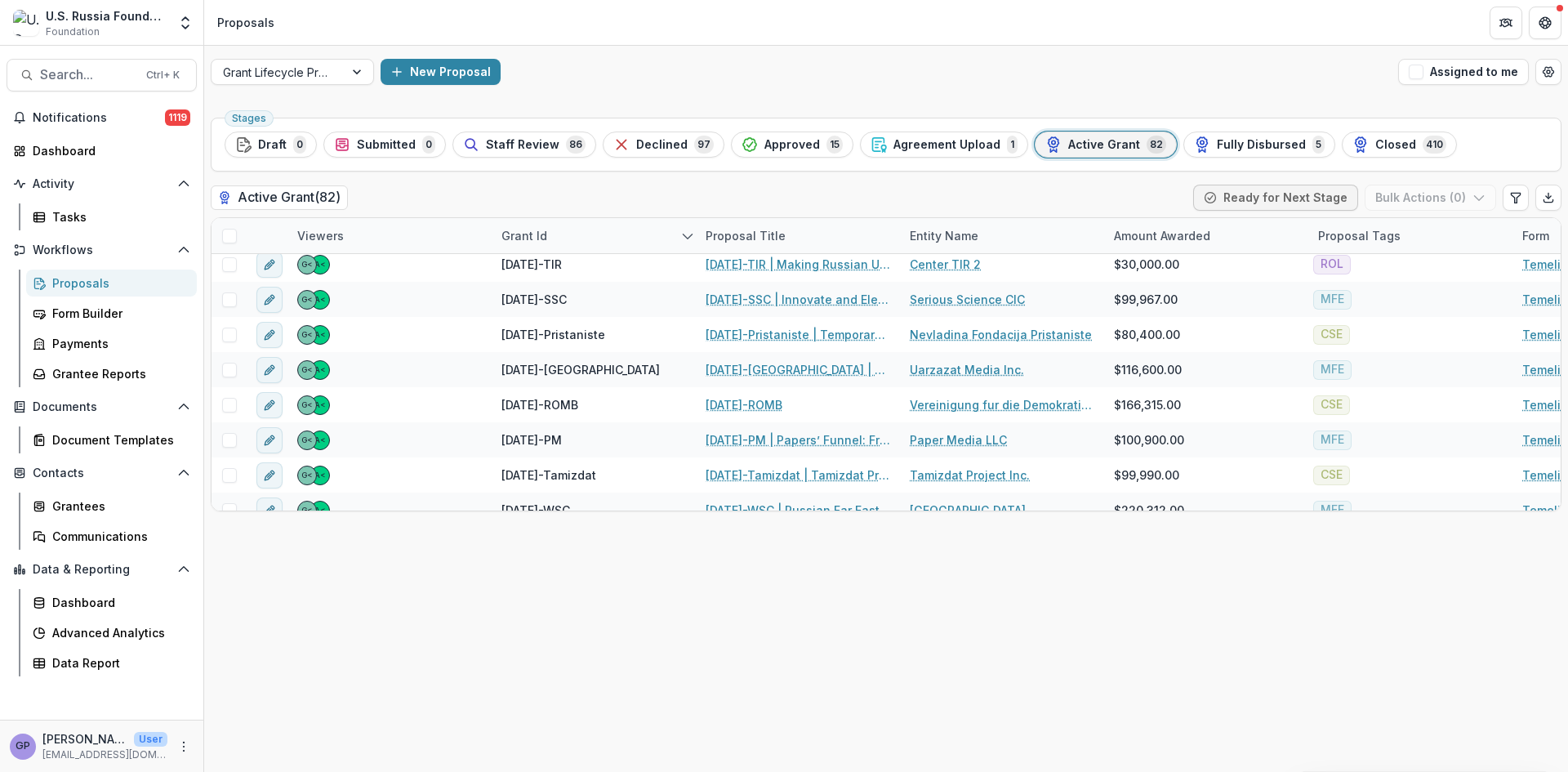
click at [1090, 141] on span "Active Grant" at bounding box center [1104, 144] width 72 height 14
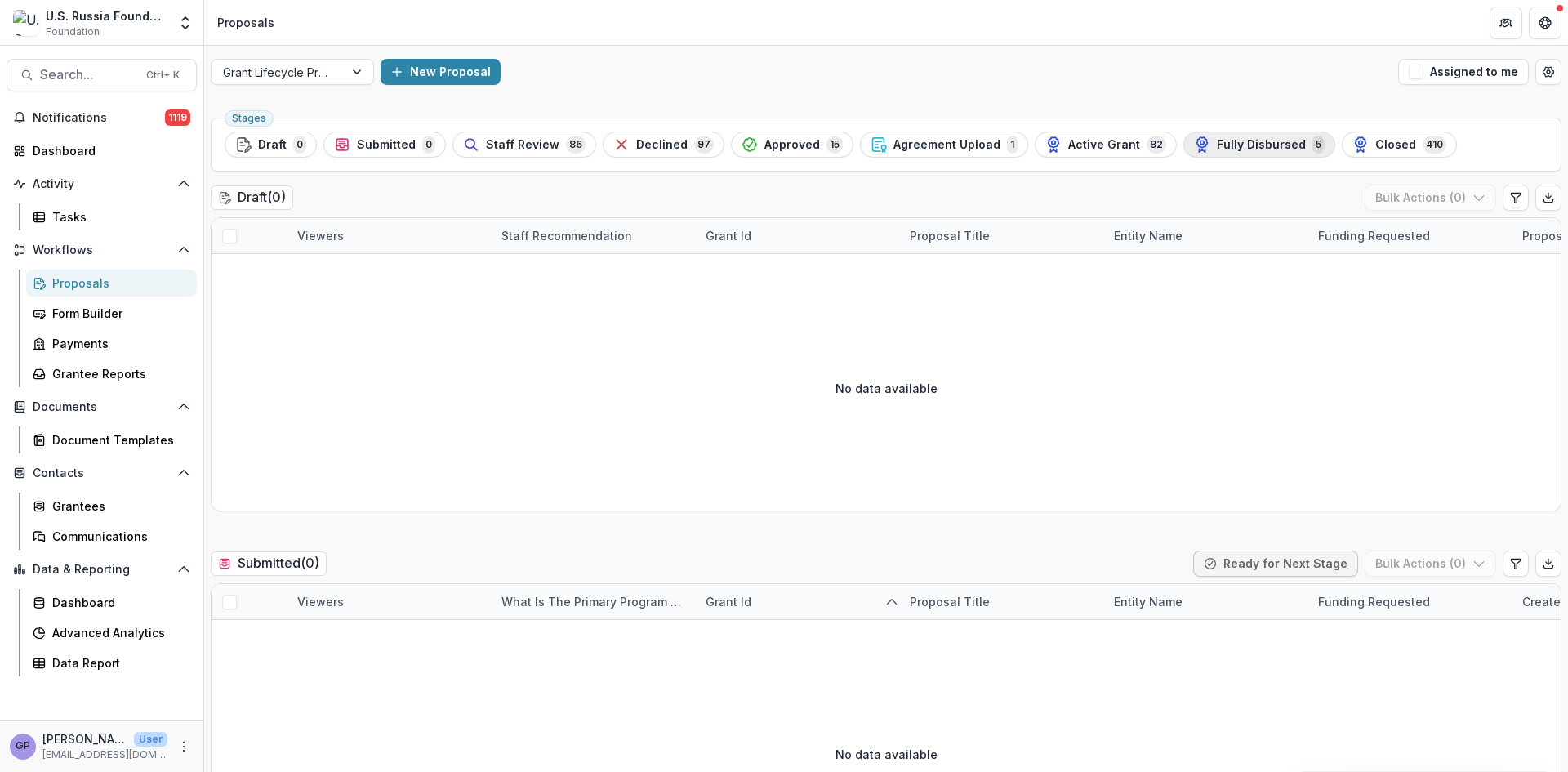
click at [1241, 142] on span "Fully Disbursed" at bounding box center [1262, 144] width 89 height 14
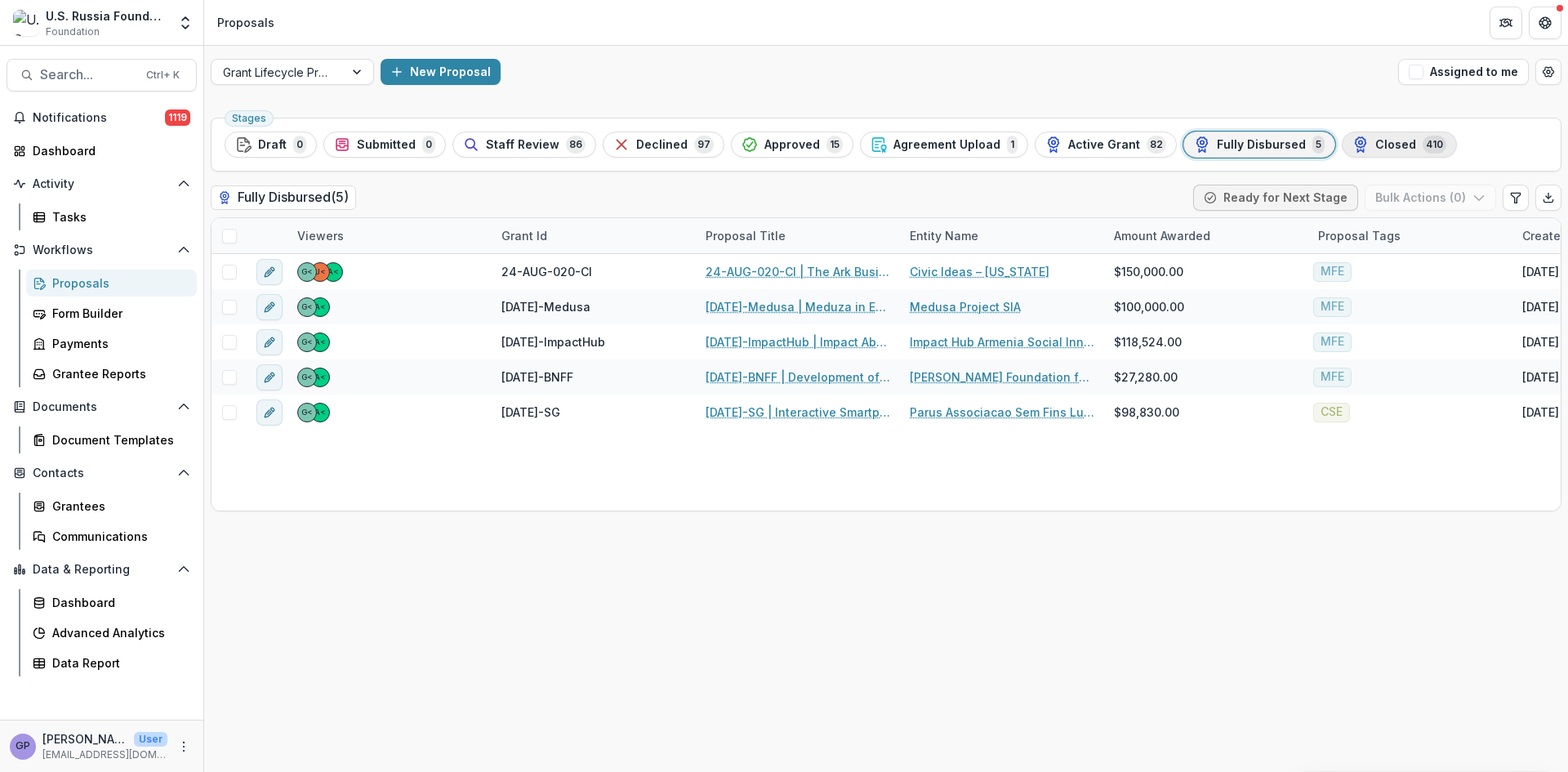
click at [1376, 138] on span "Closed" at bounding box center [1396, 144] width 41 height 14
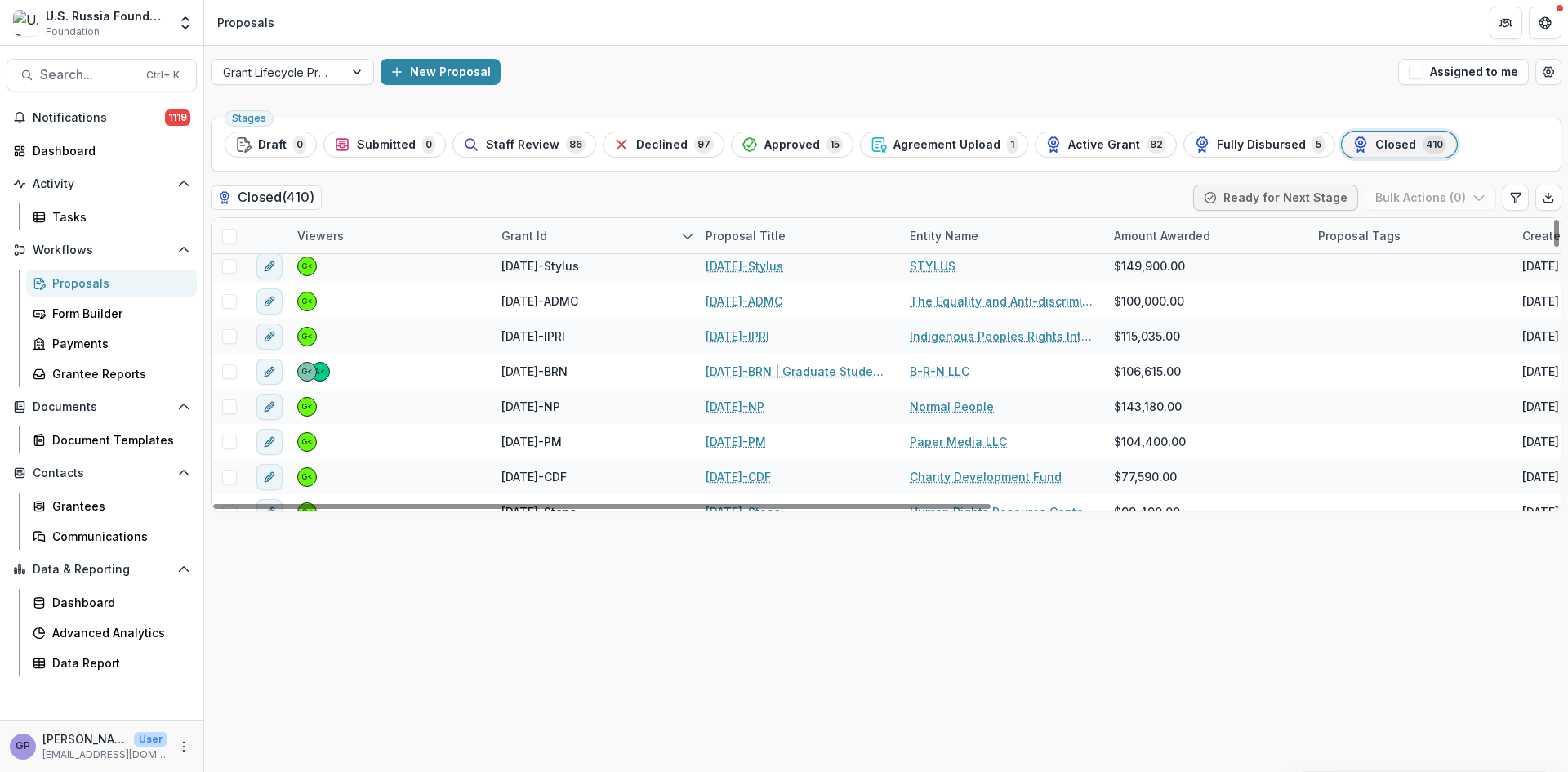
scroll to position [2641, 0]
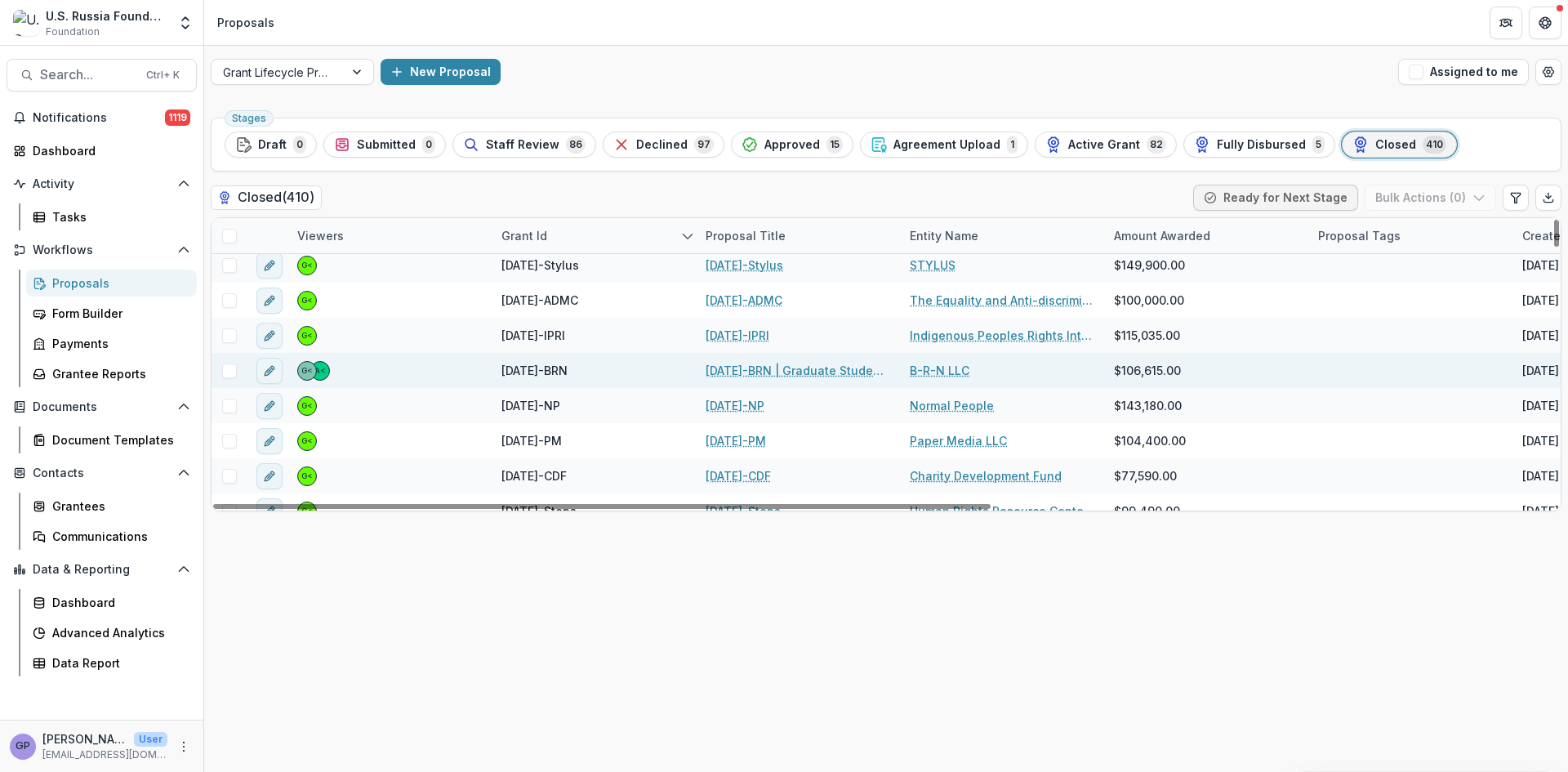
click at [745, 365] on link "[DATE]-BRN | Graduate Student Research Cooperation Project" at bounding box center [798, 370] width 185 height 17
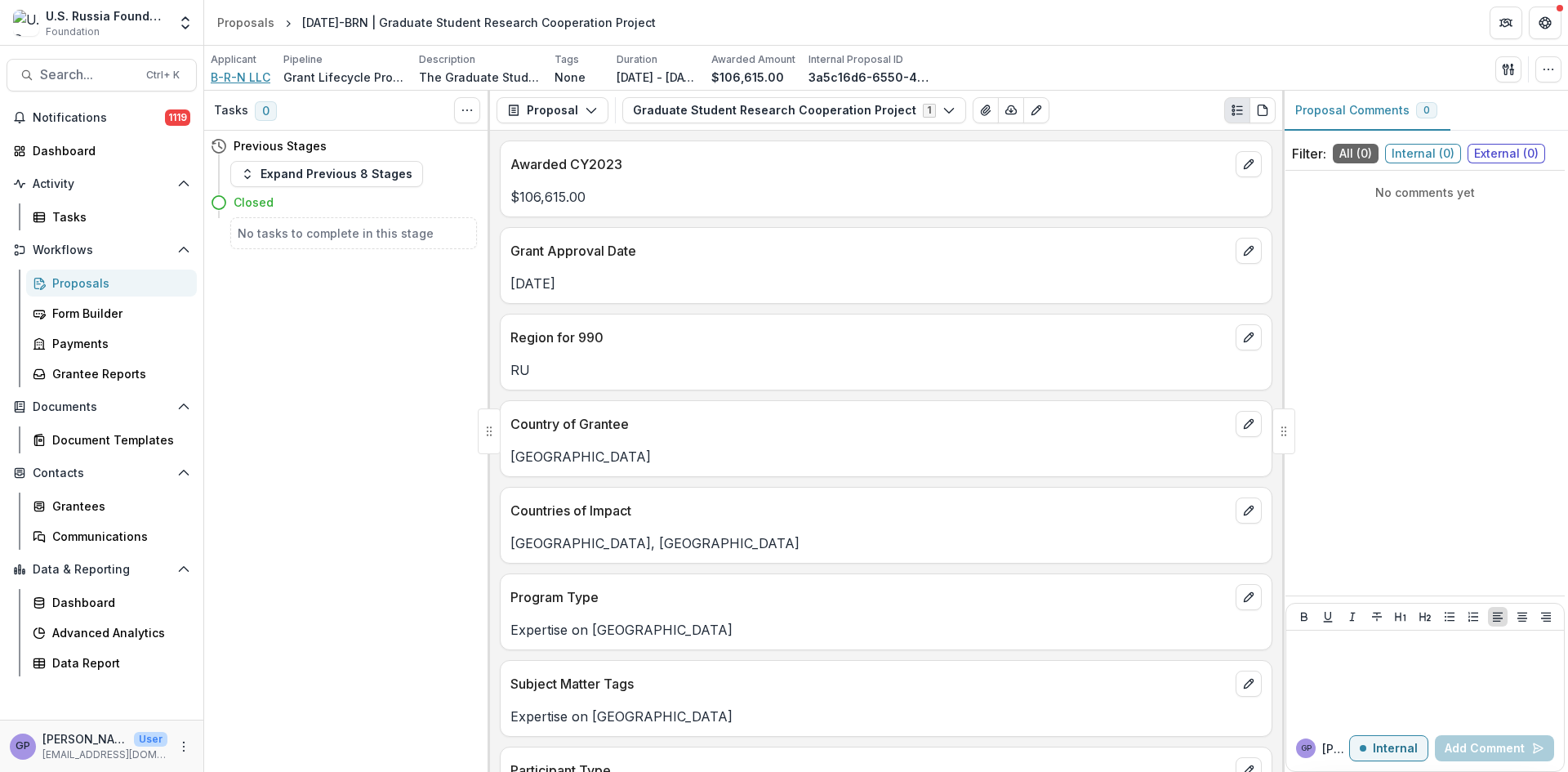
click at [256, 78] on span "B-R-N LLC" at bounding box center [241, 77] width 59 height 17
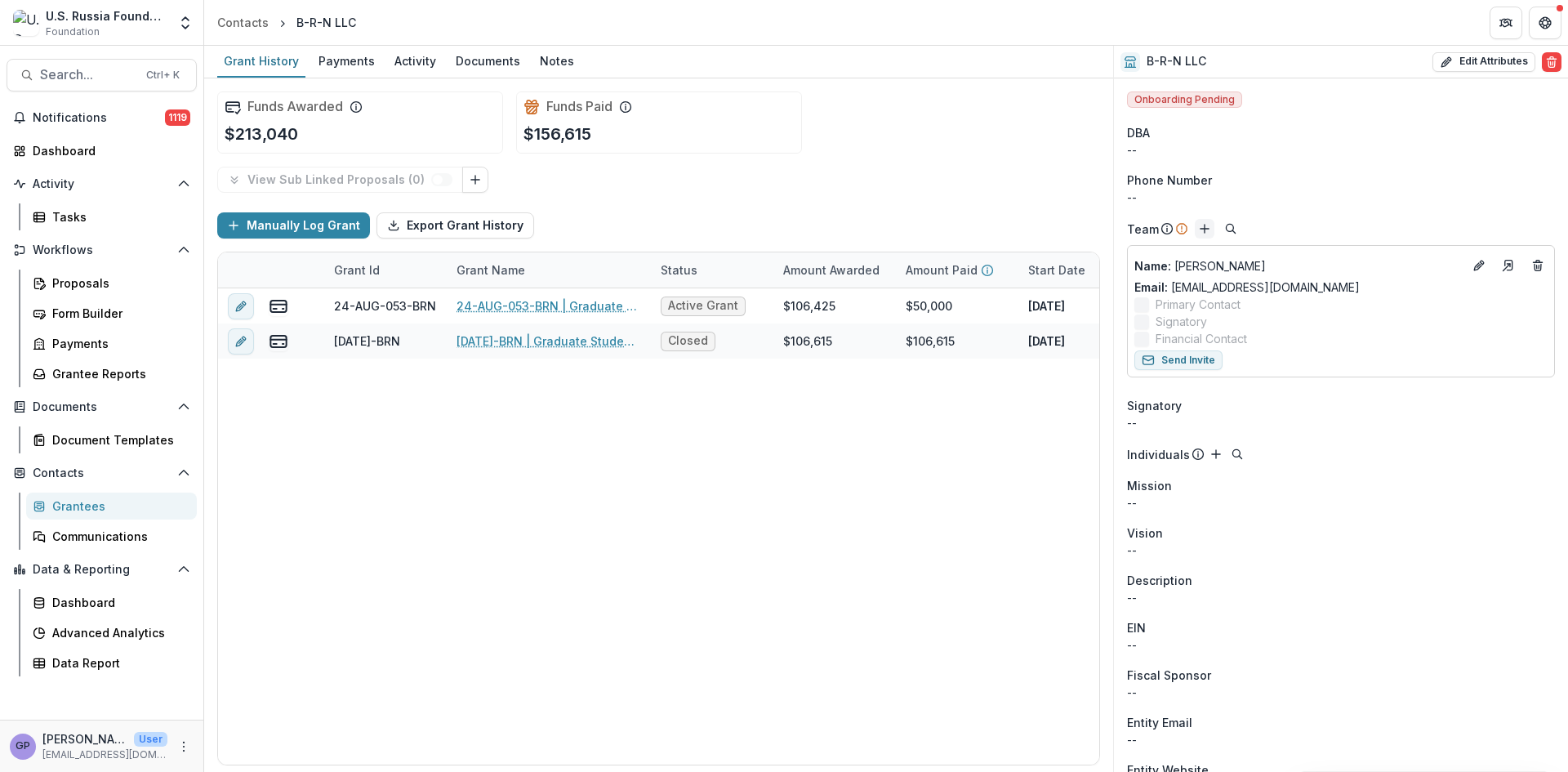
click at [1202, 227] on icon "Add" at bounding box center [1205, 228] width 13 height 13
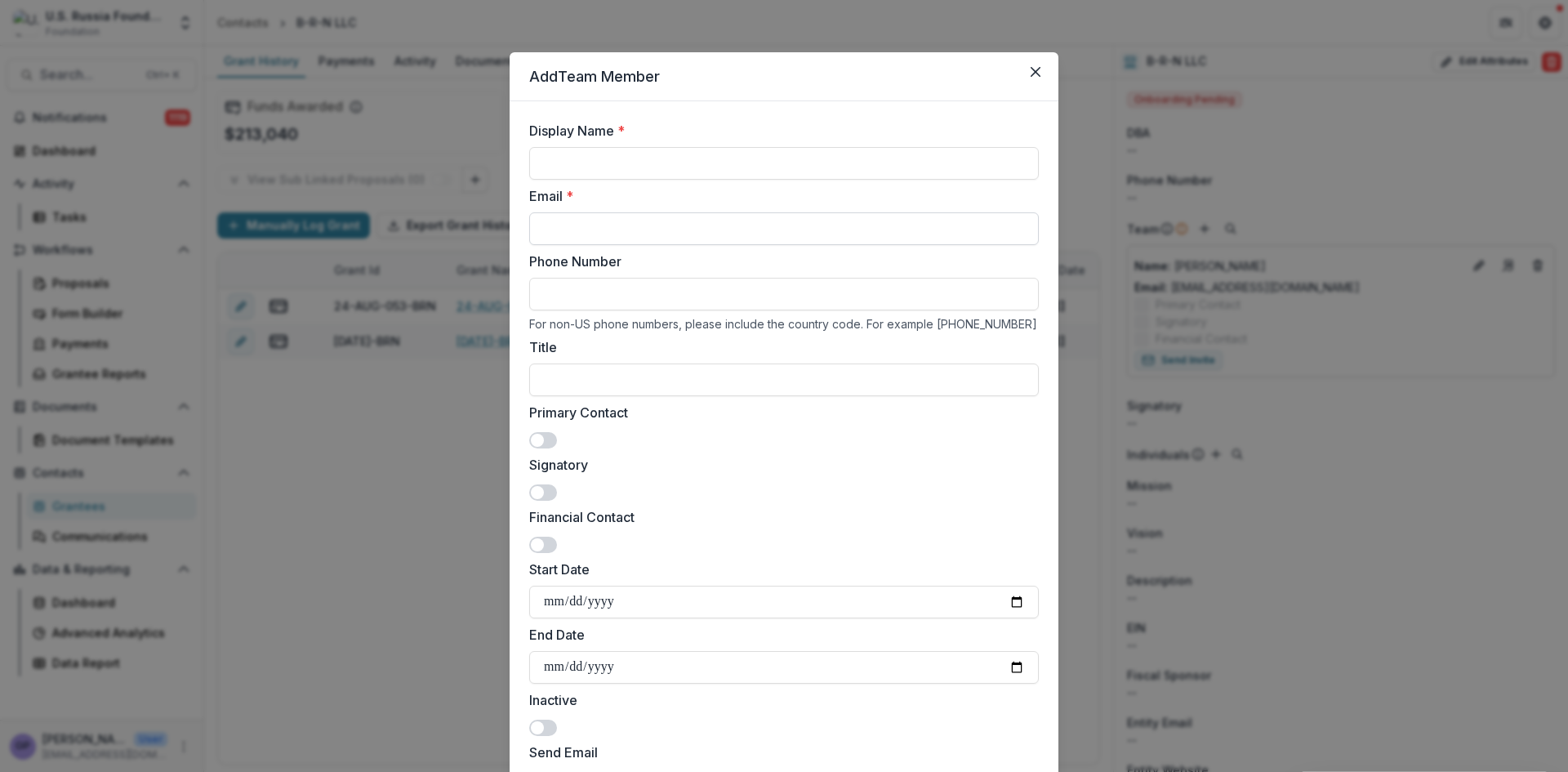
click at [598, 224] on input "Email *" at bounding box center [784, 228] width 510 height 33
paste input "**********"
type input "**********"
drag, startPoint x: 1024, startPoint y: 227, endPoint x: 954, endPoint y: 182, distance: 83.2
click at [388, 198] on div "**********" at bounding box center [784, 386] width 1568 height 772
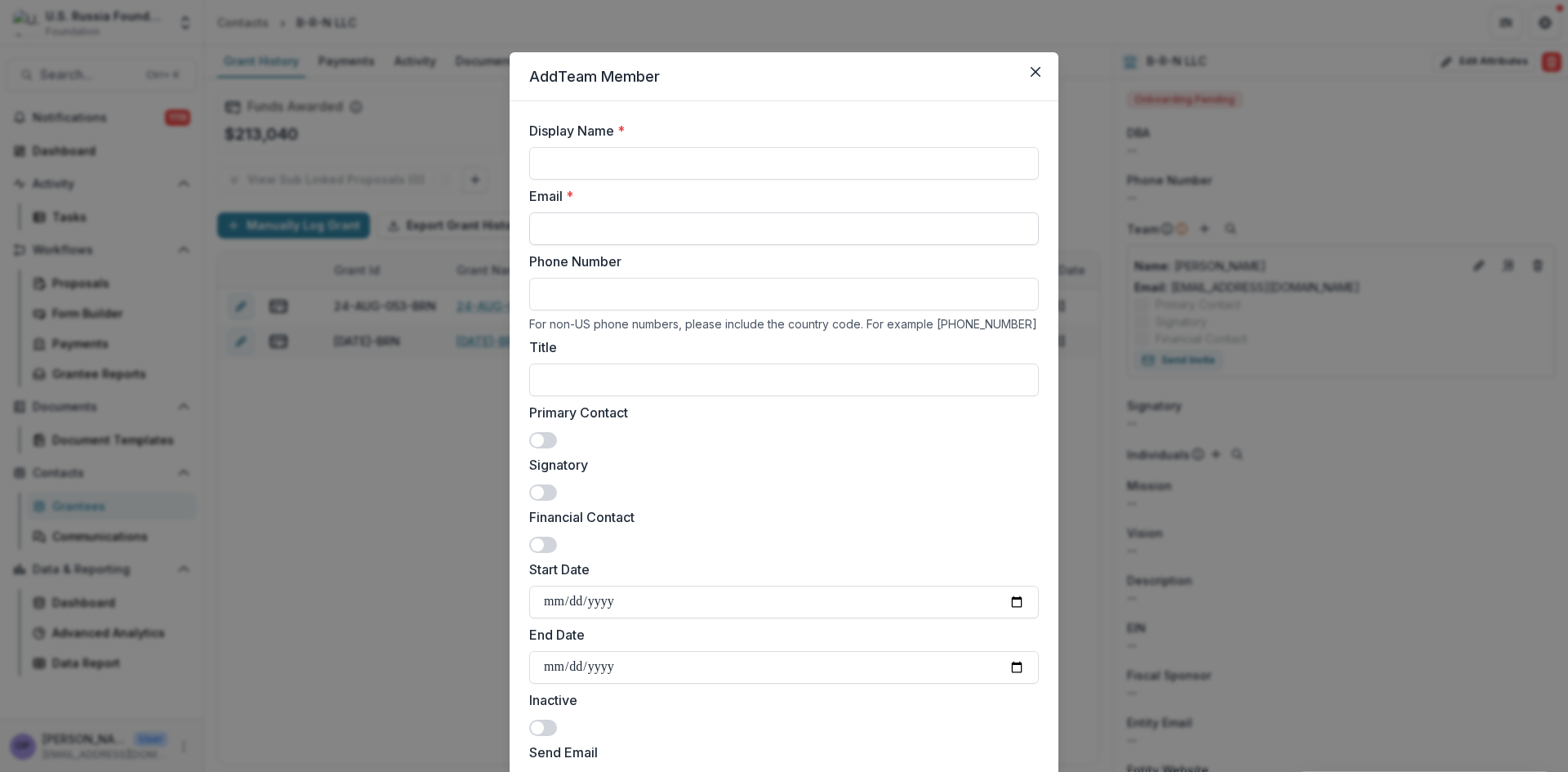
click at [619, 228] on input "Email *" at bounding box center [784, 228] width 510 height 33
paste input "**********"
type input "**********"
click at [591, 171] on input "Display Name *" at bounding box center [784, 163] width 510 height 33
type input "*********"
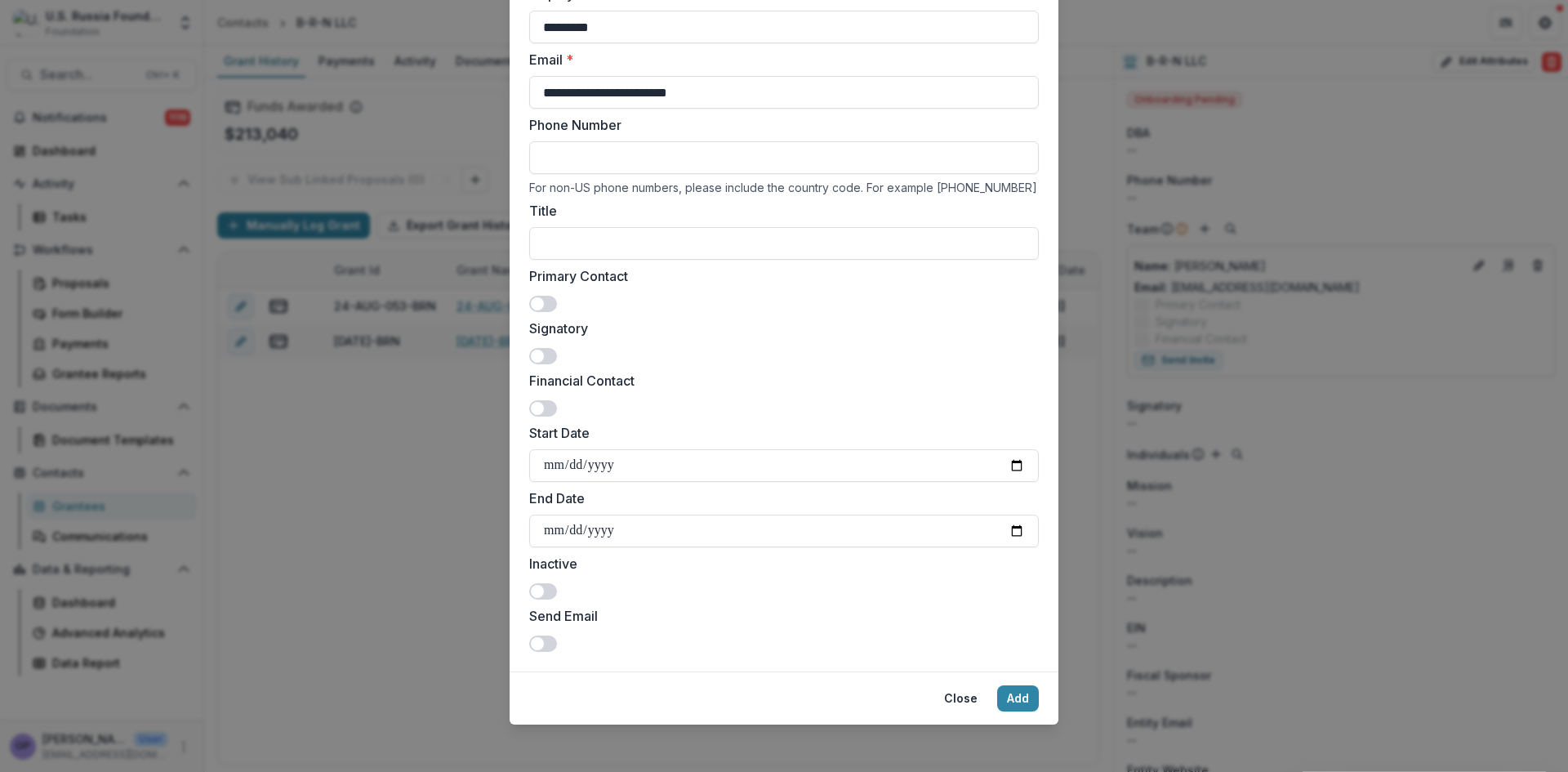
scroll to position [141, 0]
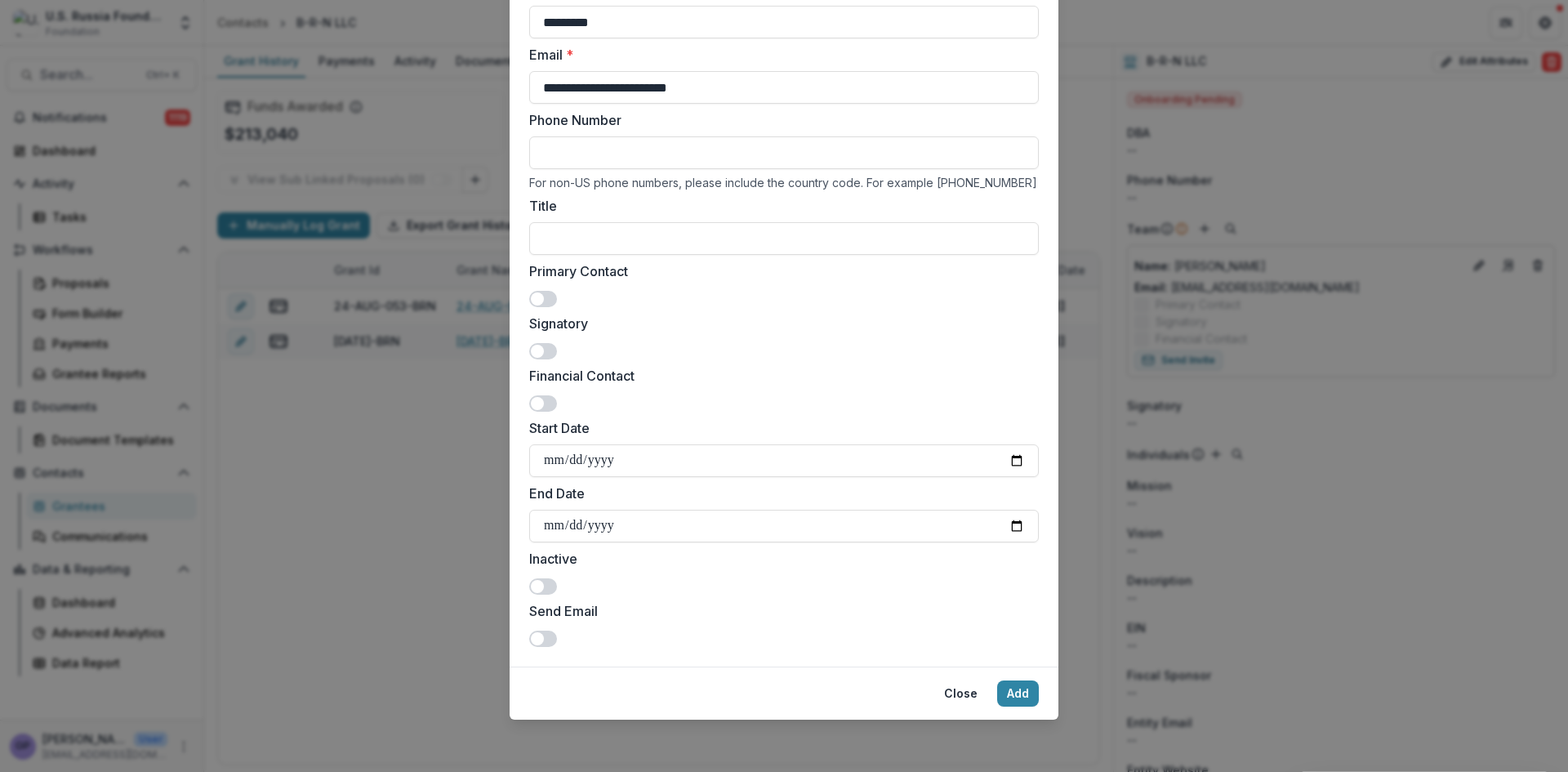
click at [541, 299] on span at bounding box center [538, 299] width 13 height 13
drag, startPoint x: 1019, startPoint y: 695, endPoint x: 1246, endPoint y: 718, distance: 228.2
click at [1031, 697] on button "Add" at bounding box center [1018, 694] width 42 height 26
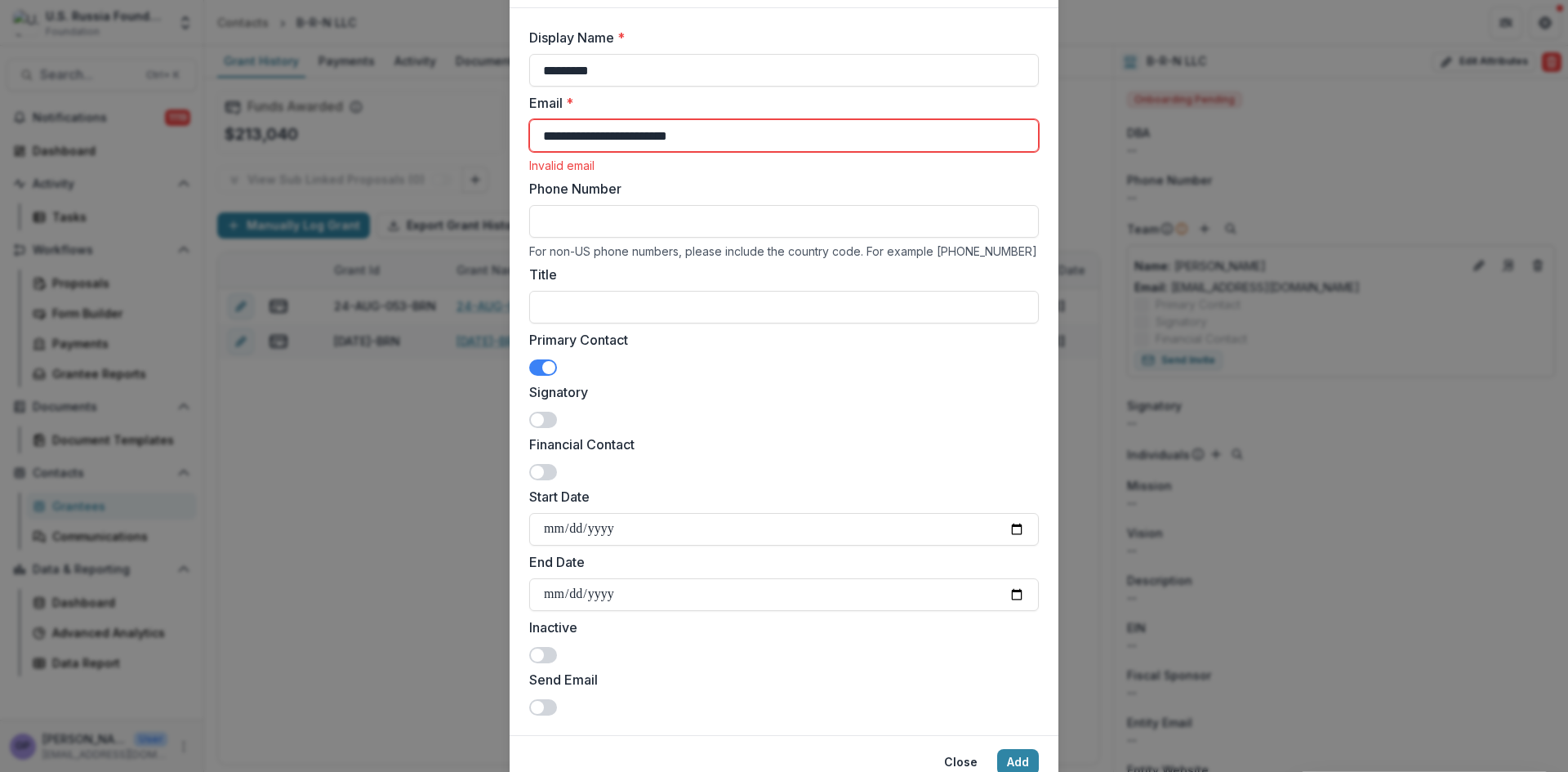
scroll to position [87, 0]
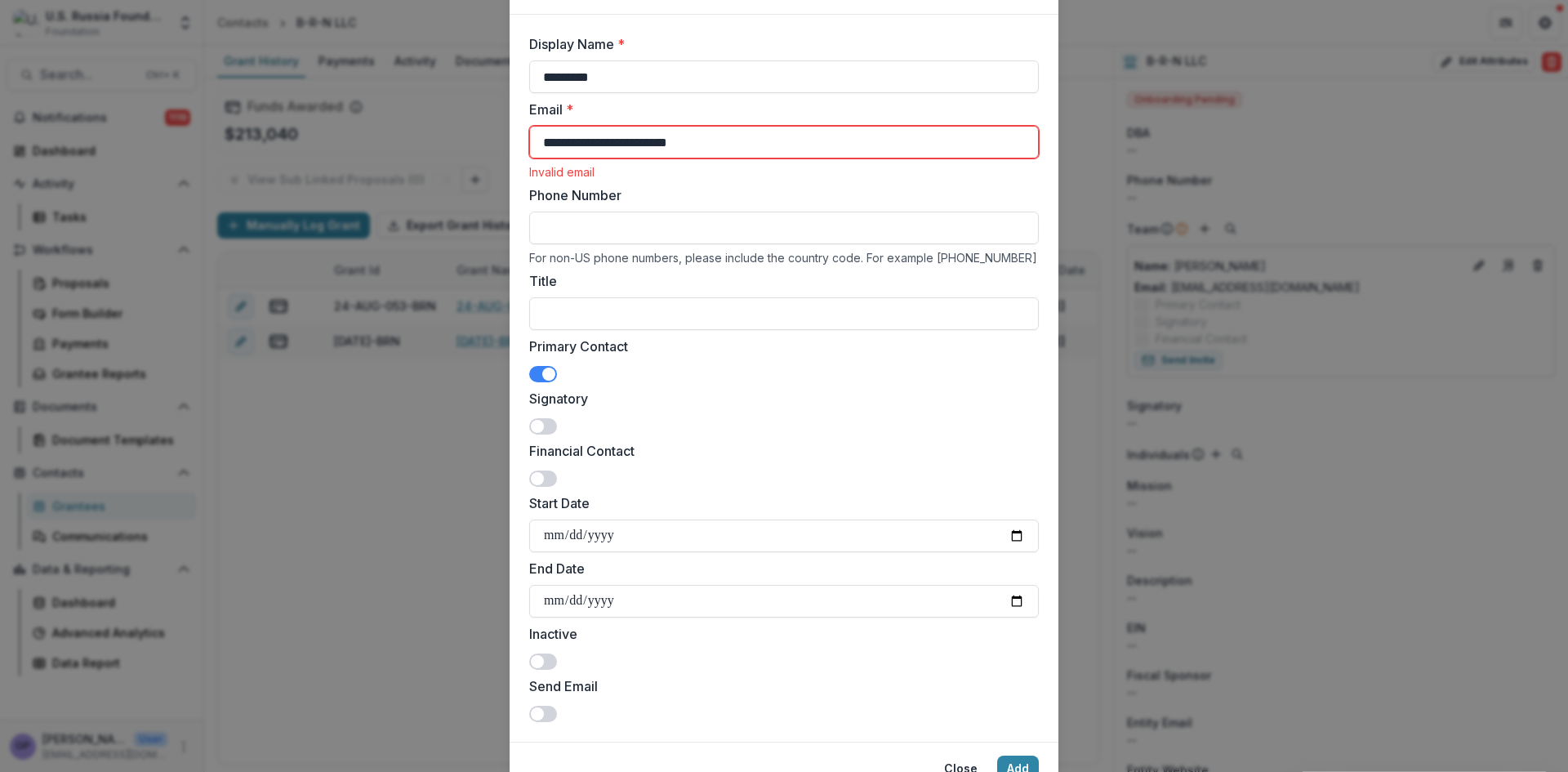
click at [544, 133] on input "**********" at bounding box center [784, 143] width 510 height 33
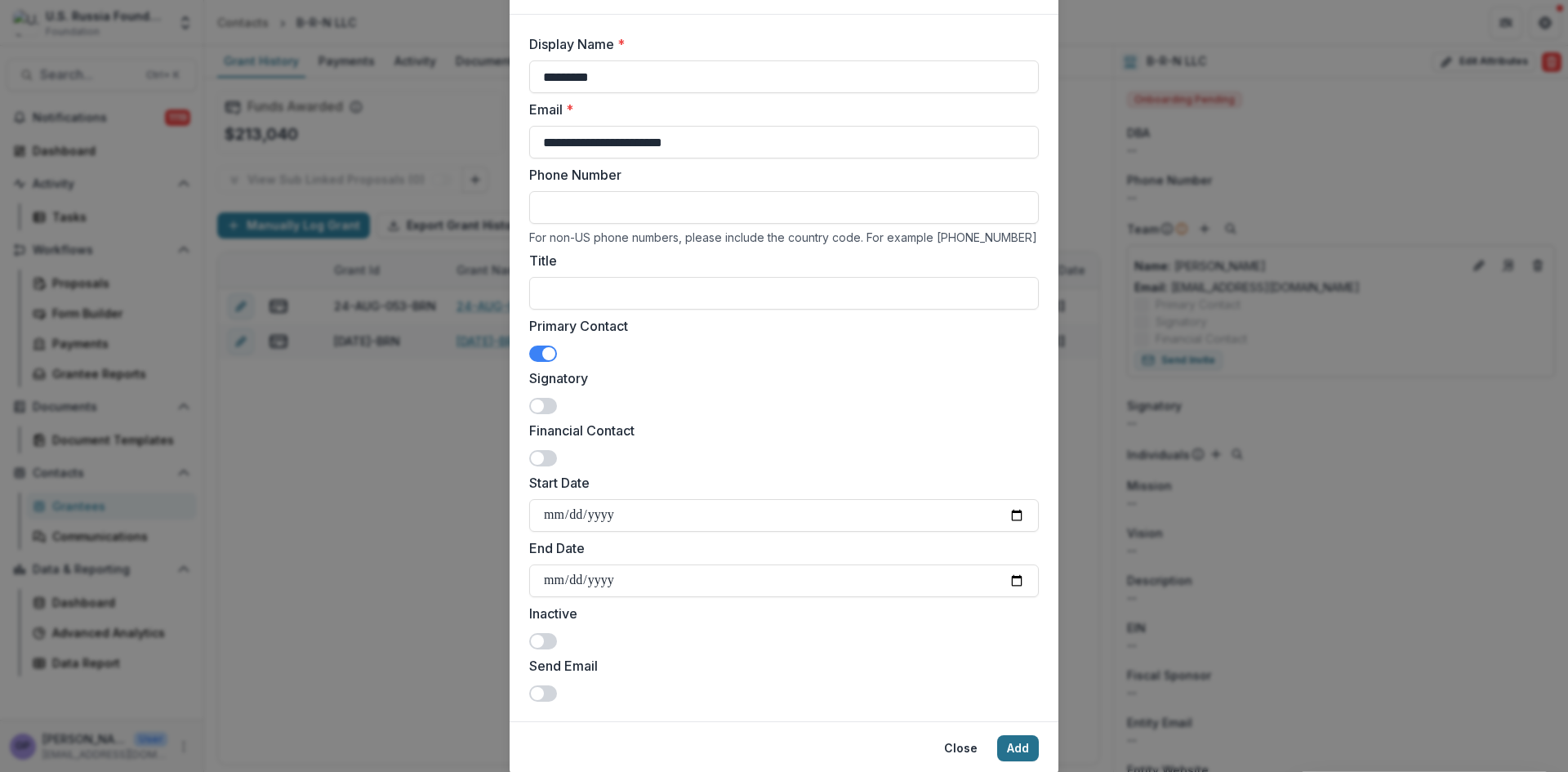
type input "**********"
drag, startPoint x: 1007, startPoint y: 742, endPoint x: 1090, endPoint y: 739, distance: 83.1
click at [1009, 742] on button "Add" at bounding box center [1018, 748] width 42 height 26
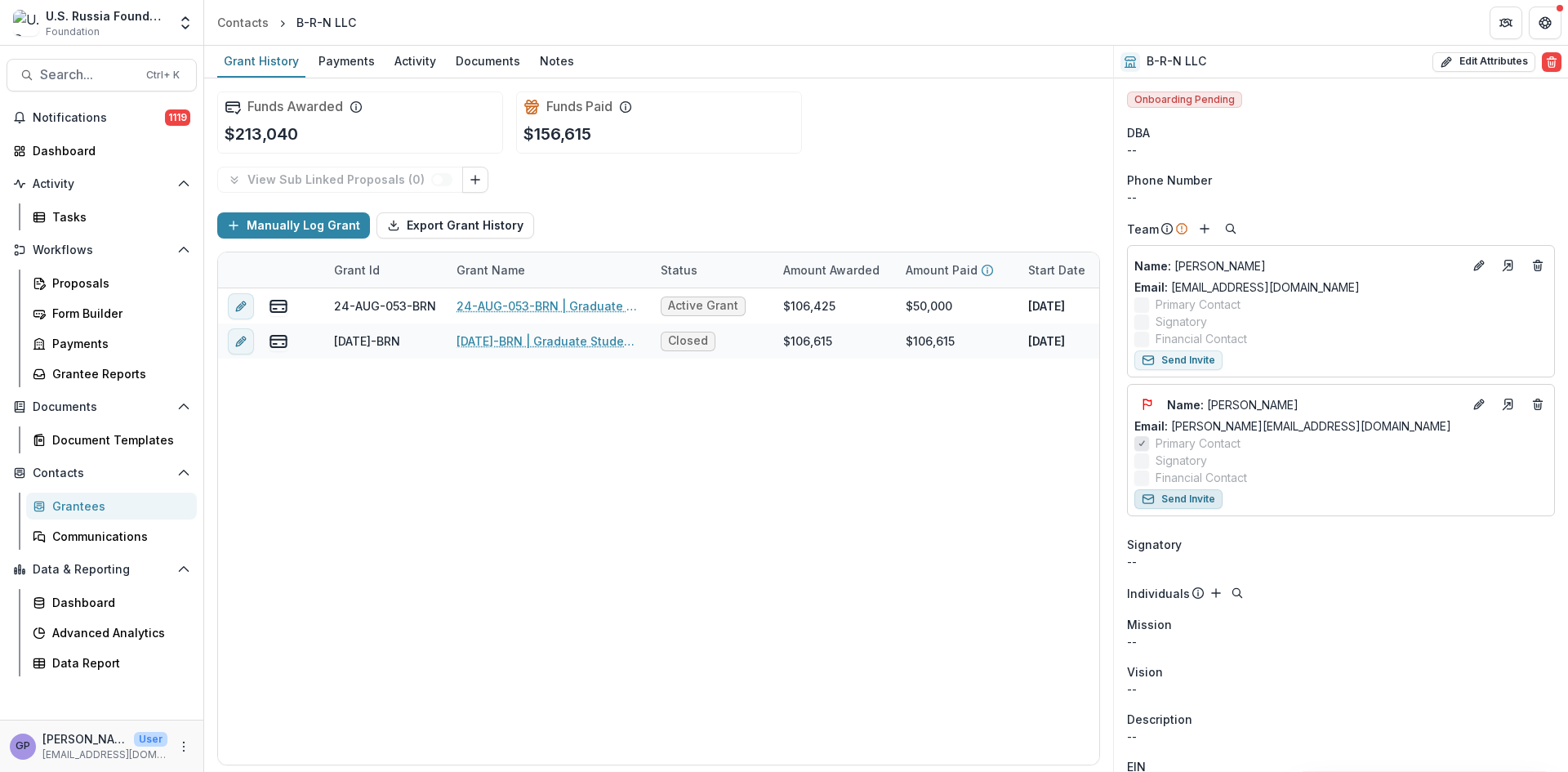
click at [1203, 494] on button "Send Invite" at bounding box center [1179, 499] width 88 height 20
